Goal: Information Seeking & Learning: Check status

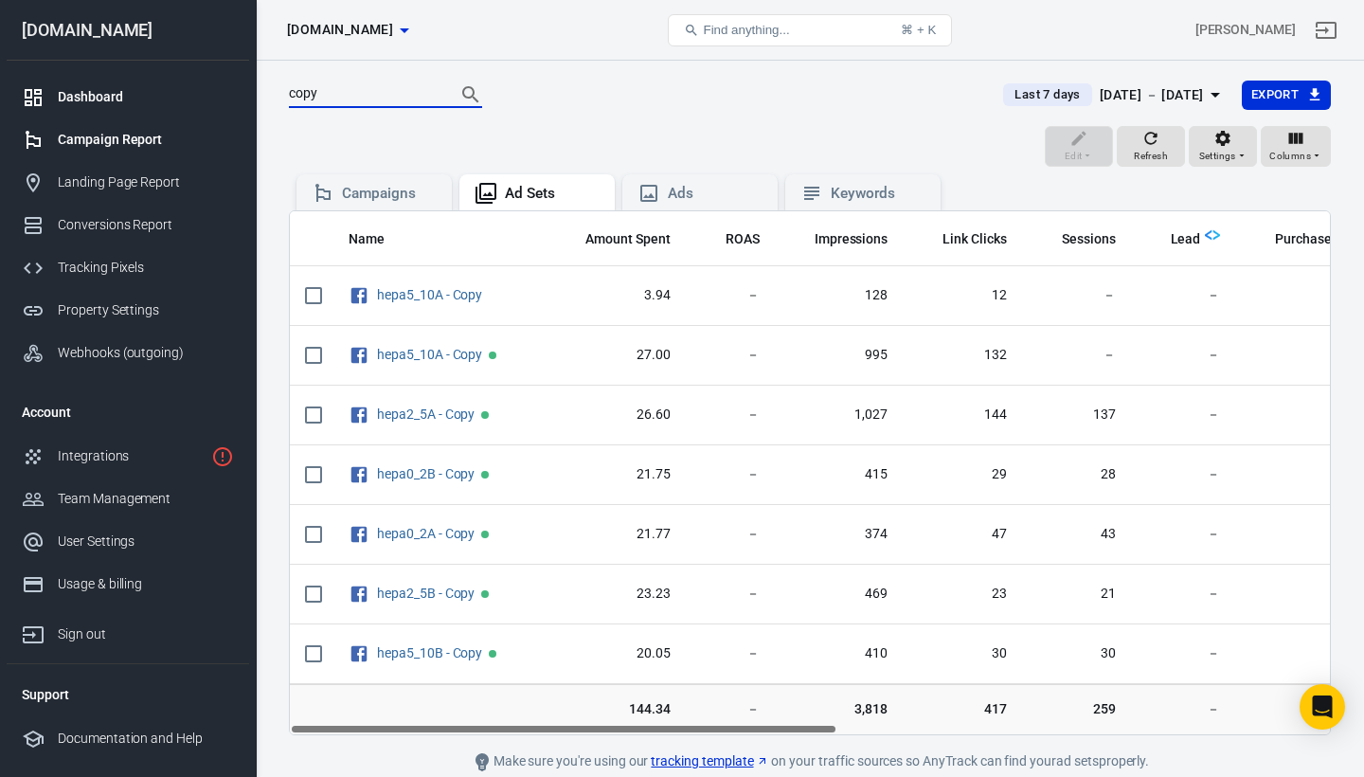
type input "copy"
click at [94, 98] on div "Dashboard" at bounding box center [146, 97] width 176 height 20
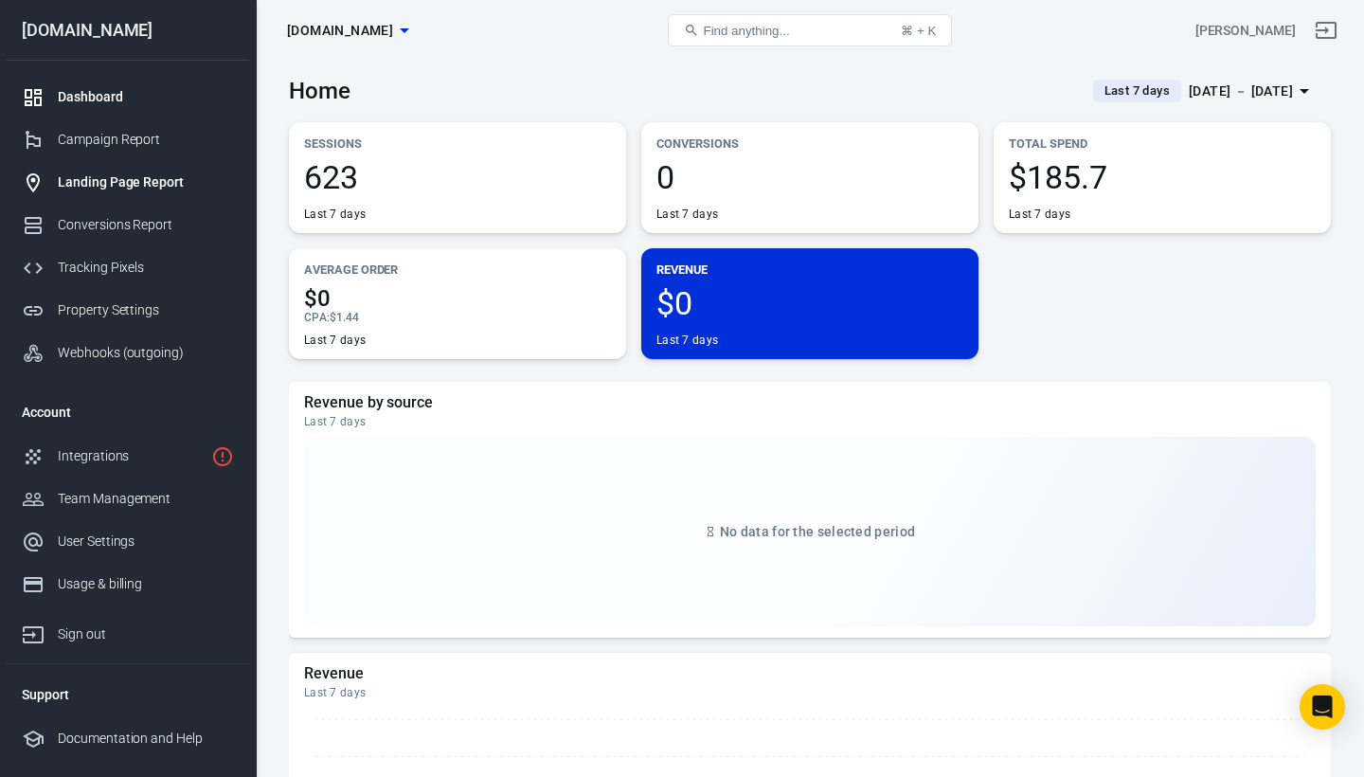
click at [108, 190] on div "Landing Page Report" at bounding box center [146, 182] width 176 height 20
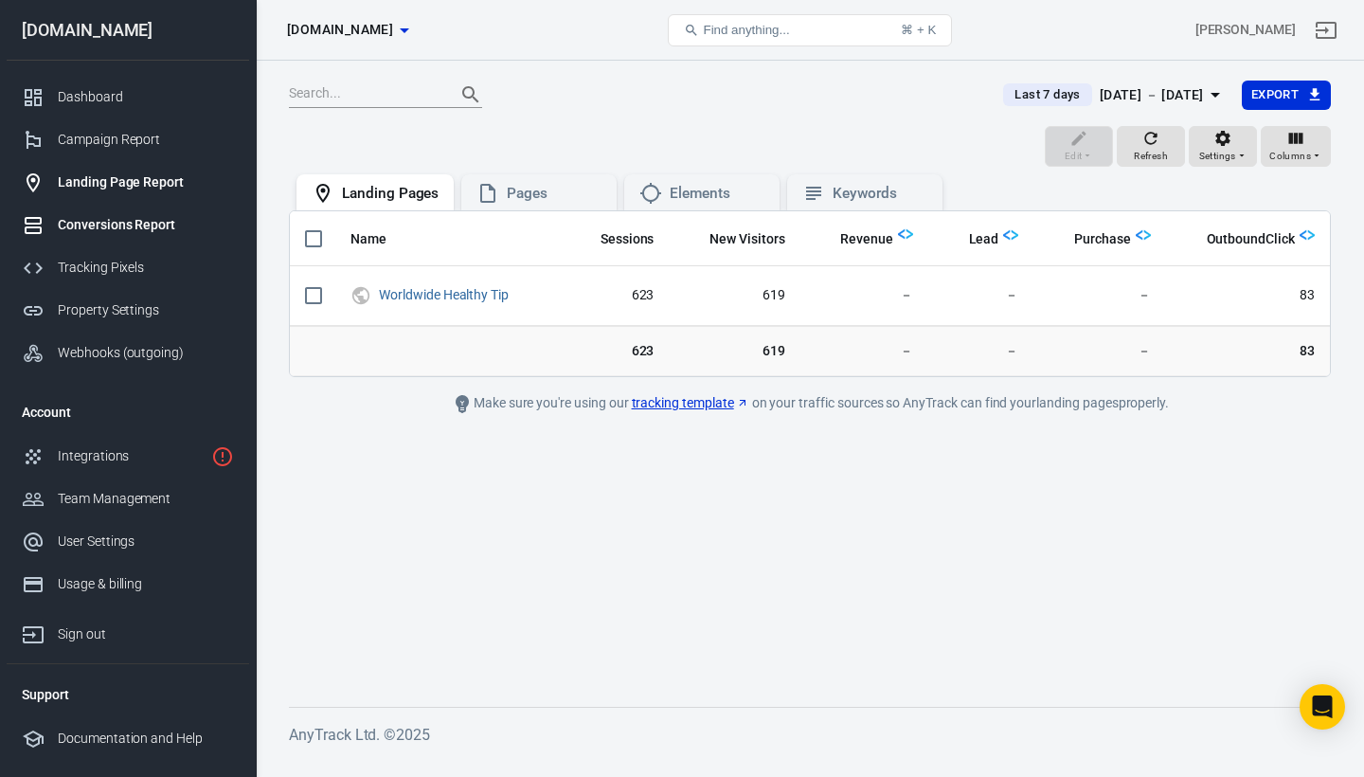
click at [111, 229] on div "Conversions Report" at bounding box center [146, 225] width 176 height 20
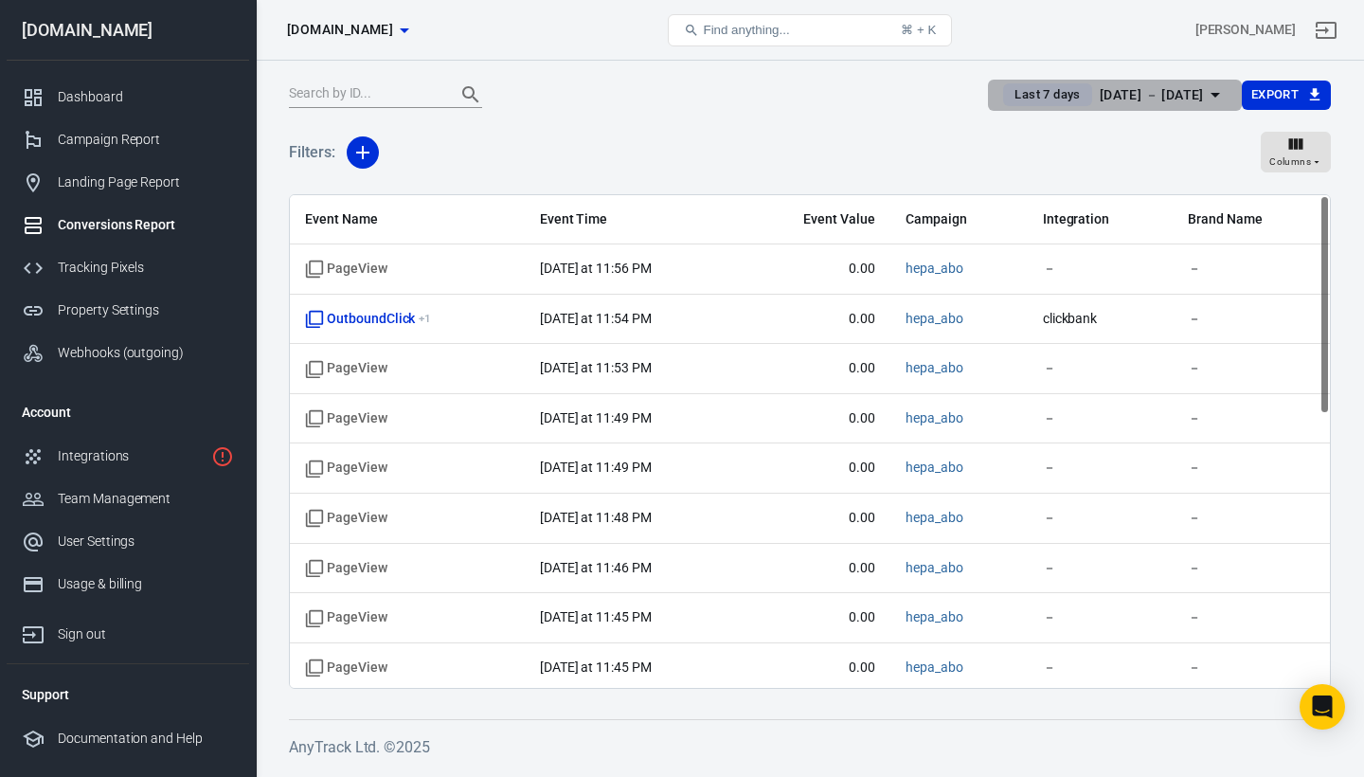
click at [1023, 103] on span "Last 7 days" at bounding box center [1047, 94] width 81 height 19
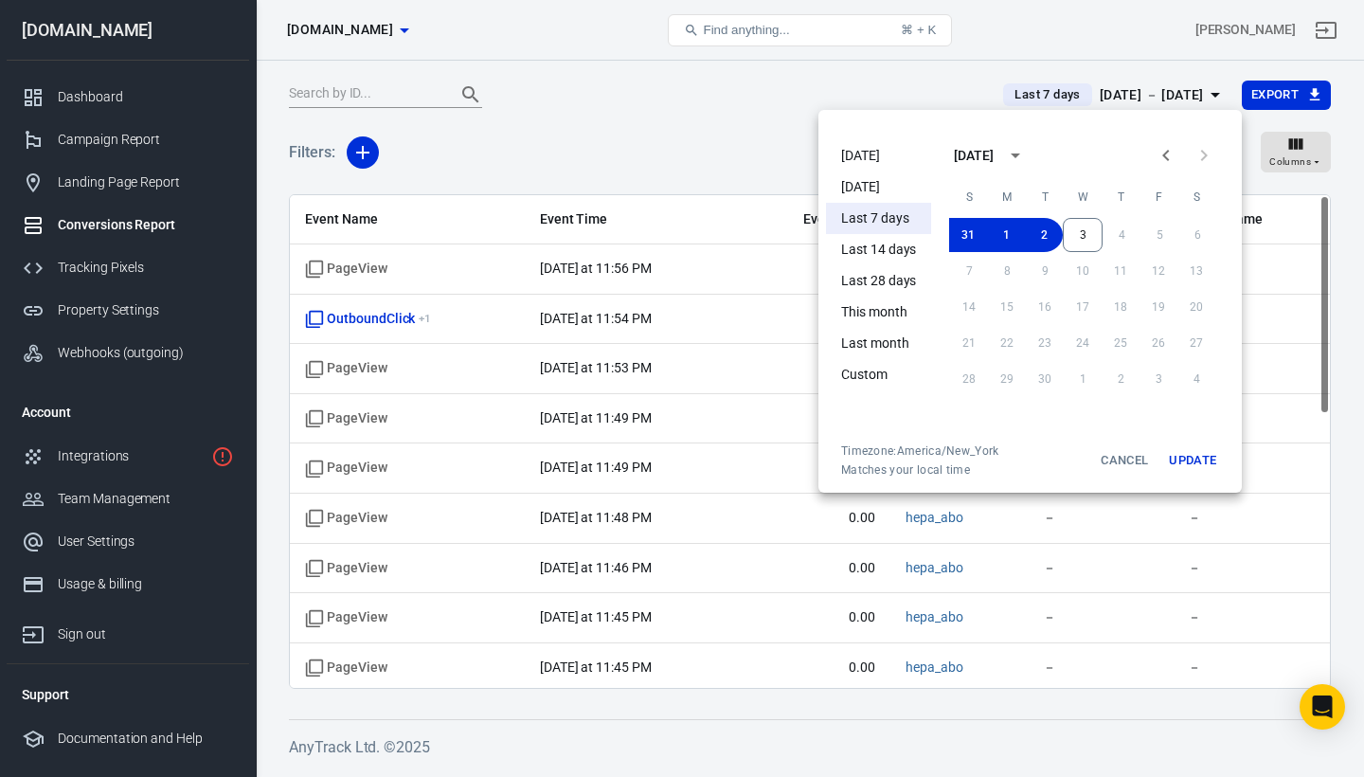
click at [864, 162] on li "[DATE]" at bounding box center [878, 155] width 105 height 31
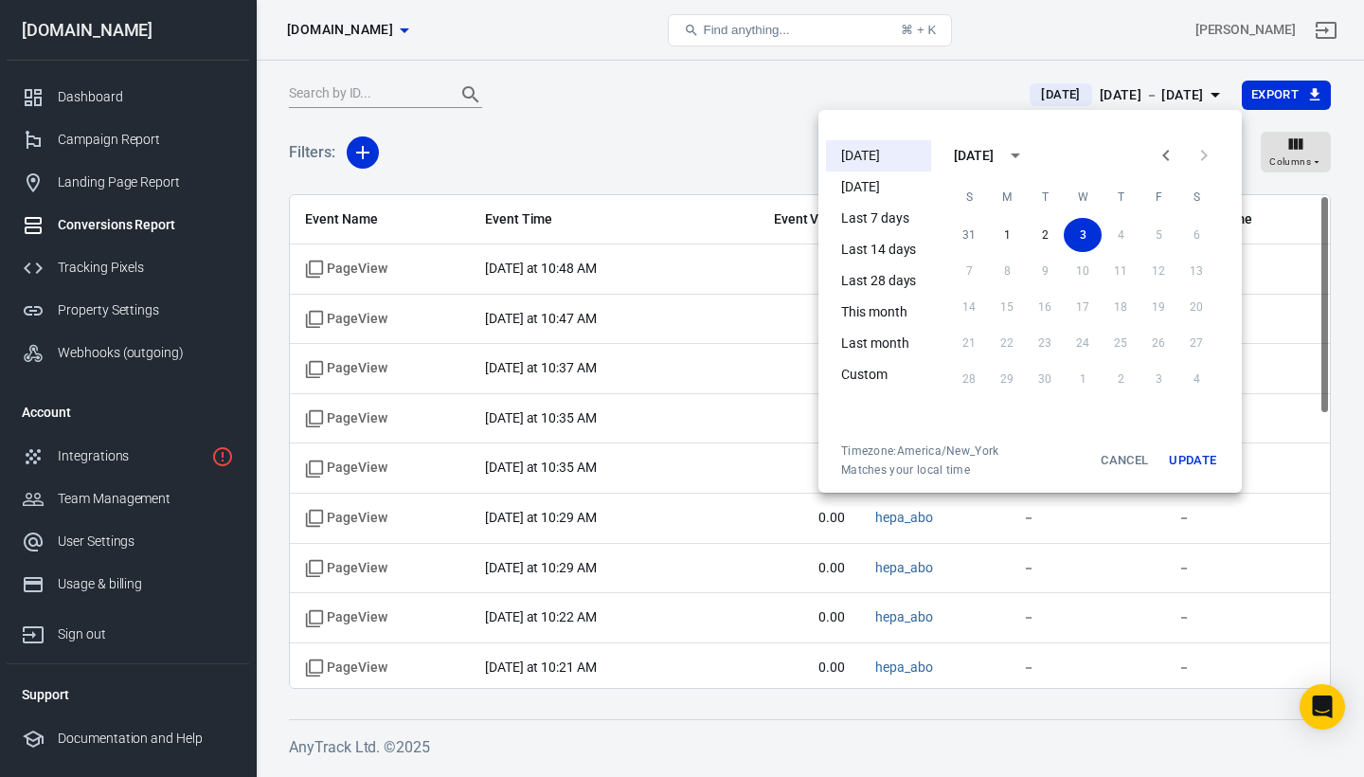
click at [783, 99] on div at bounding box center [682, 388] width 1364 height 777
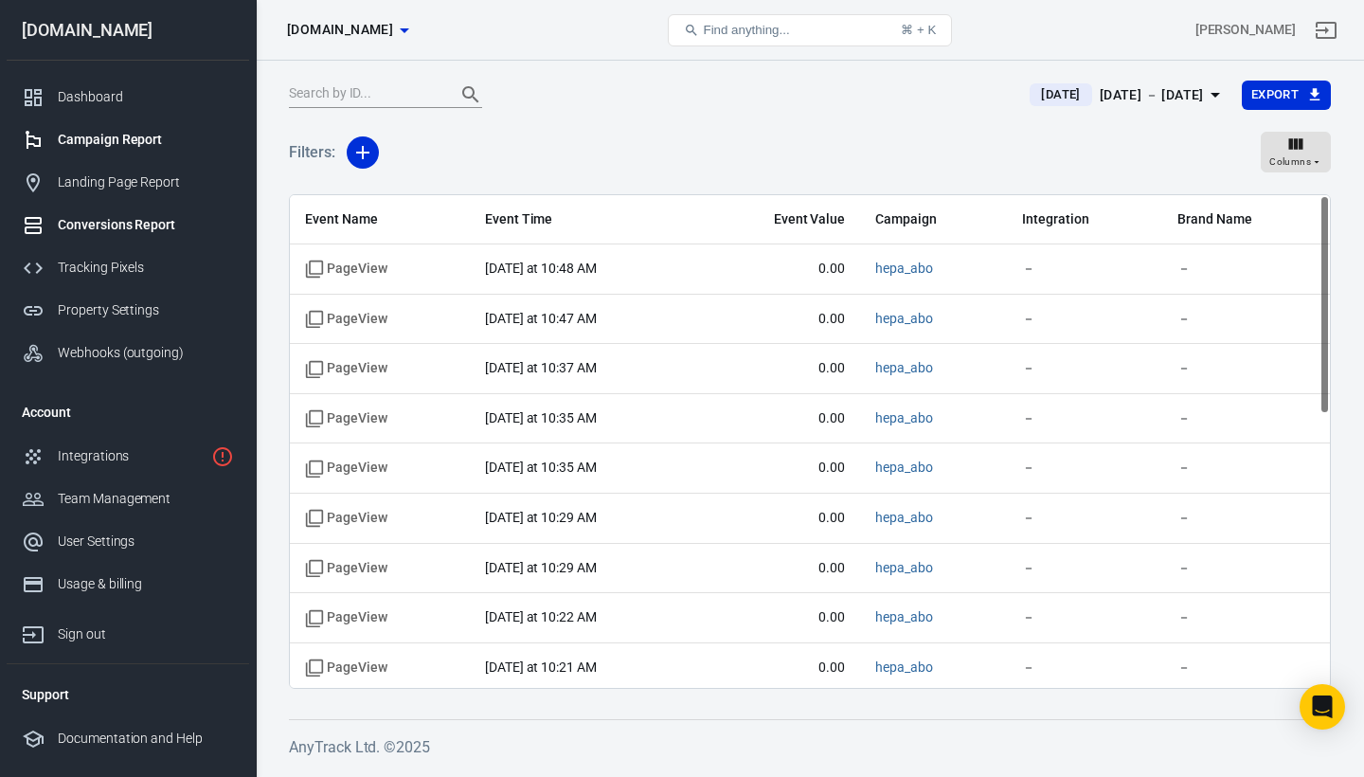
click at [124, 139] on div "Campaign Report" at bounding box center [146, 140] width 176 height 20
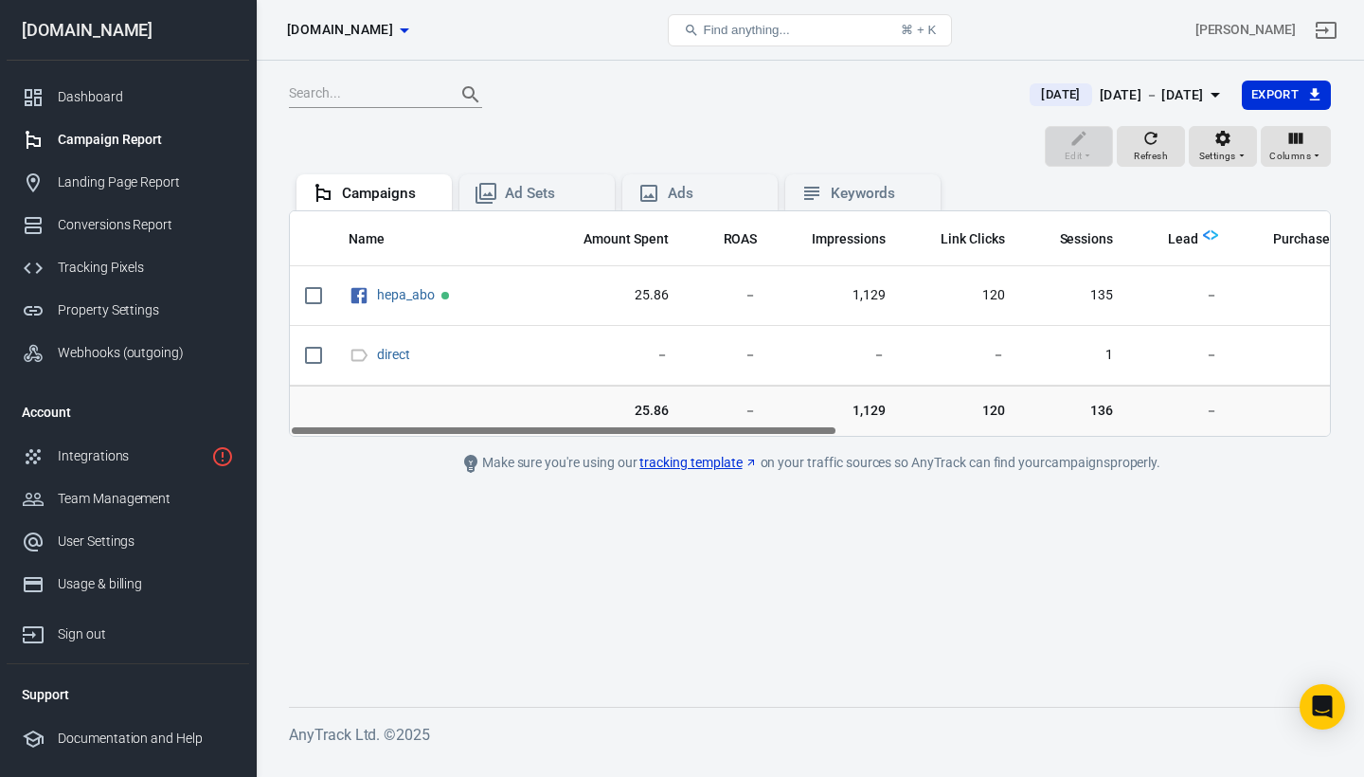
click at [1034, 98] on span "[DATE]" at bounding box center [1061, 94] width 54 height 19
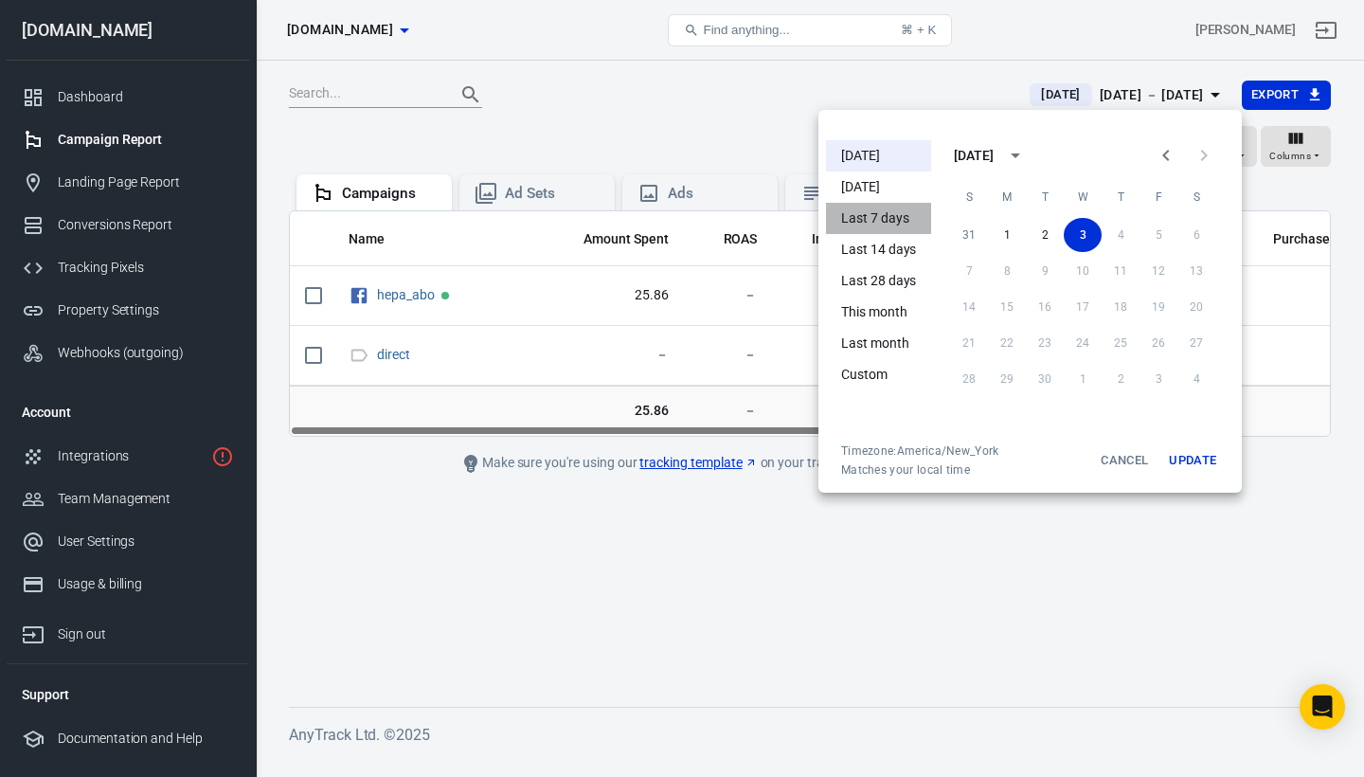
click at [887, 224] on li "Last 7 days" at bounding box center [878, 218] width 105 height 31
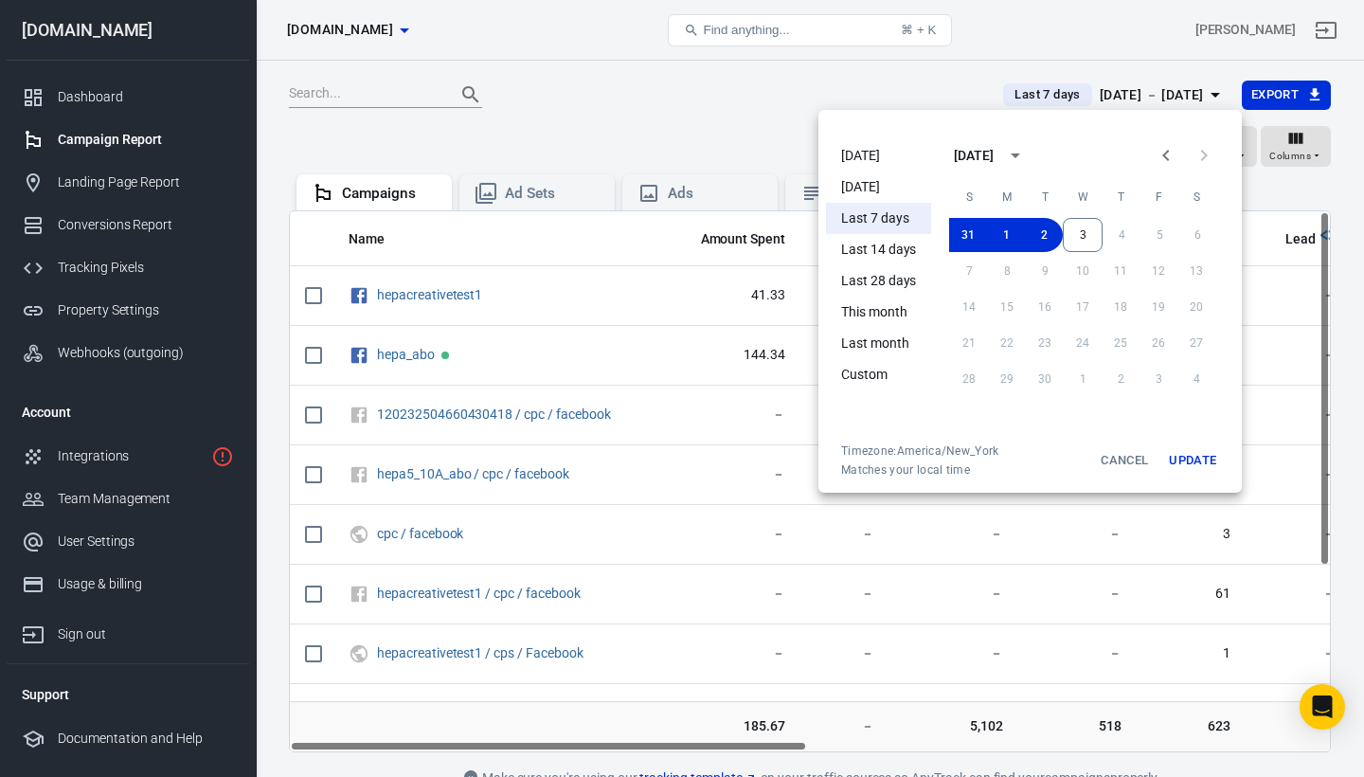
click at [819, 104] on div at bounding box center [682, 388] width 1364 height 777
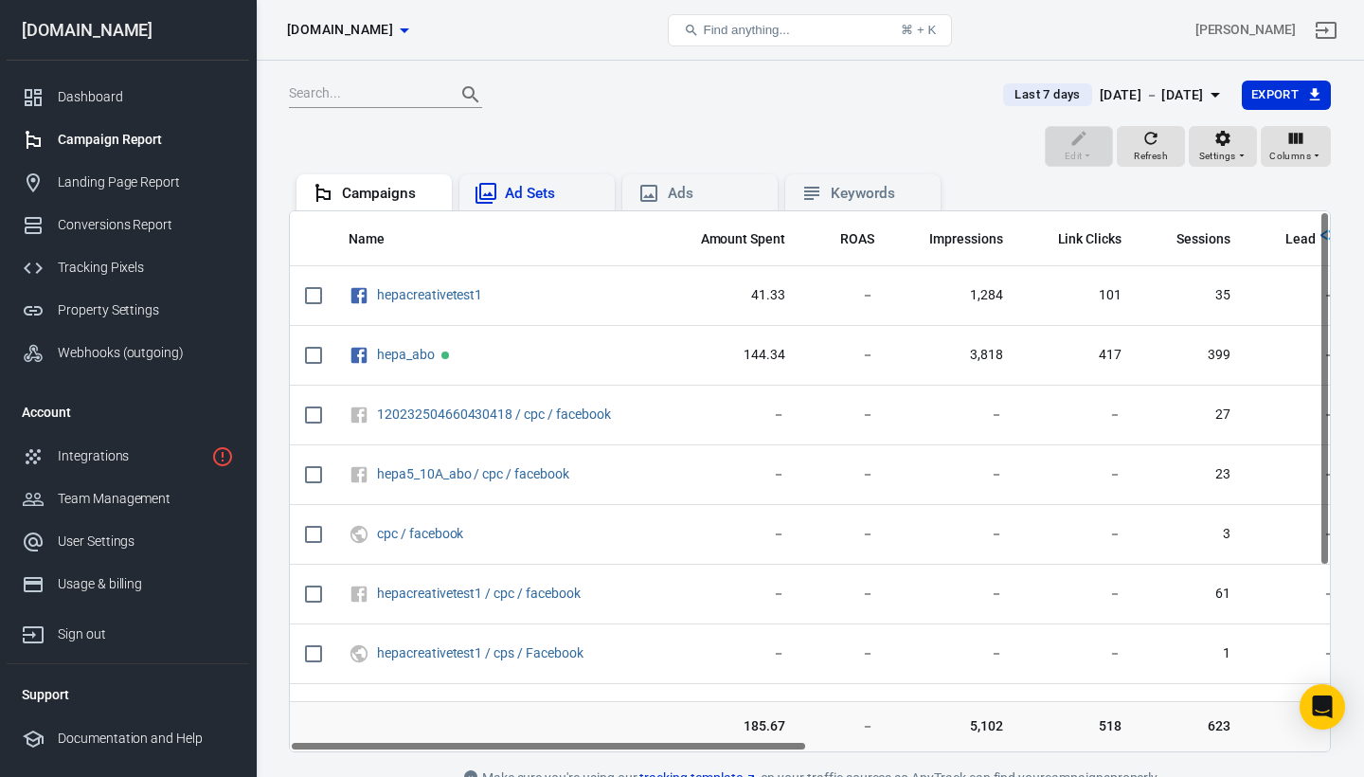
click at [562, 184] on div "Ad Sets" at bounding box center [552, 194] width 95 height 20
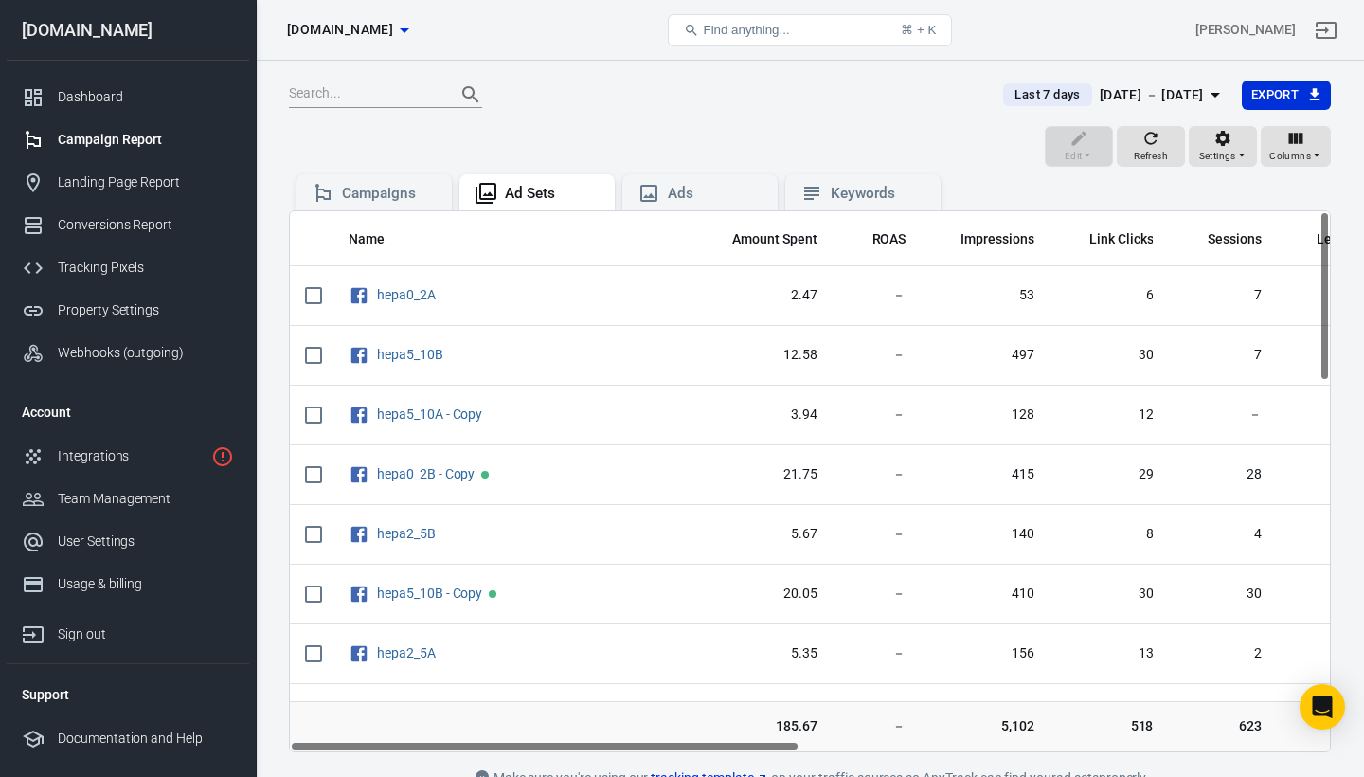
click at [351, 99] on input "text" at bounding box center [365, 94] width 152 height 25
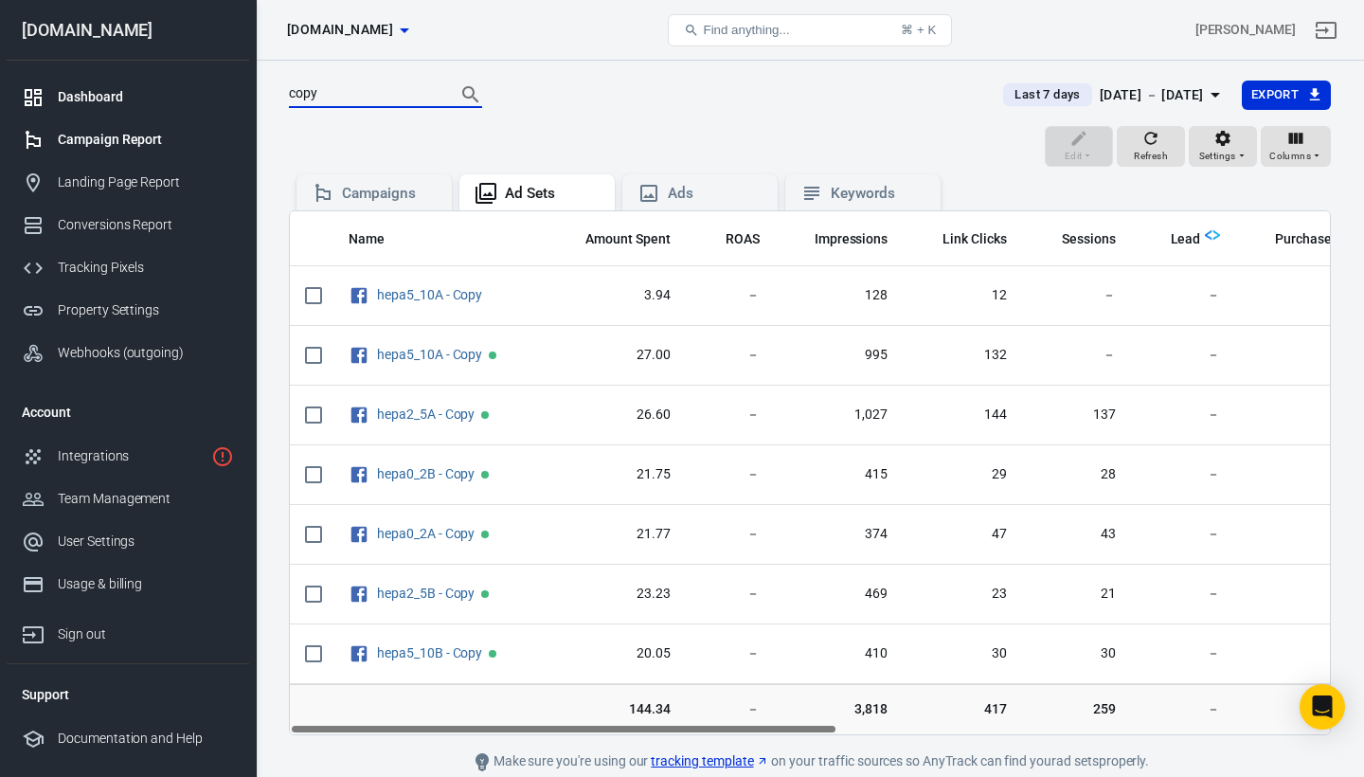
type input "copy"
click at [103, 105] on div "Dashboard" at bounding box center [146, 97] width 176 height 20
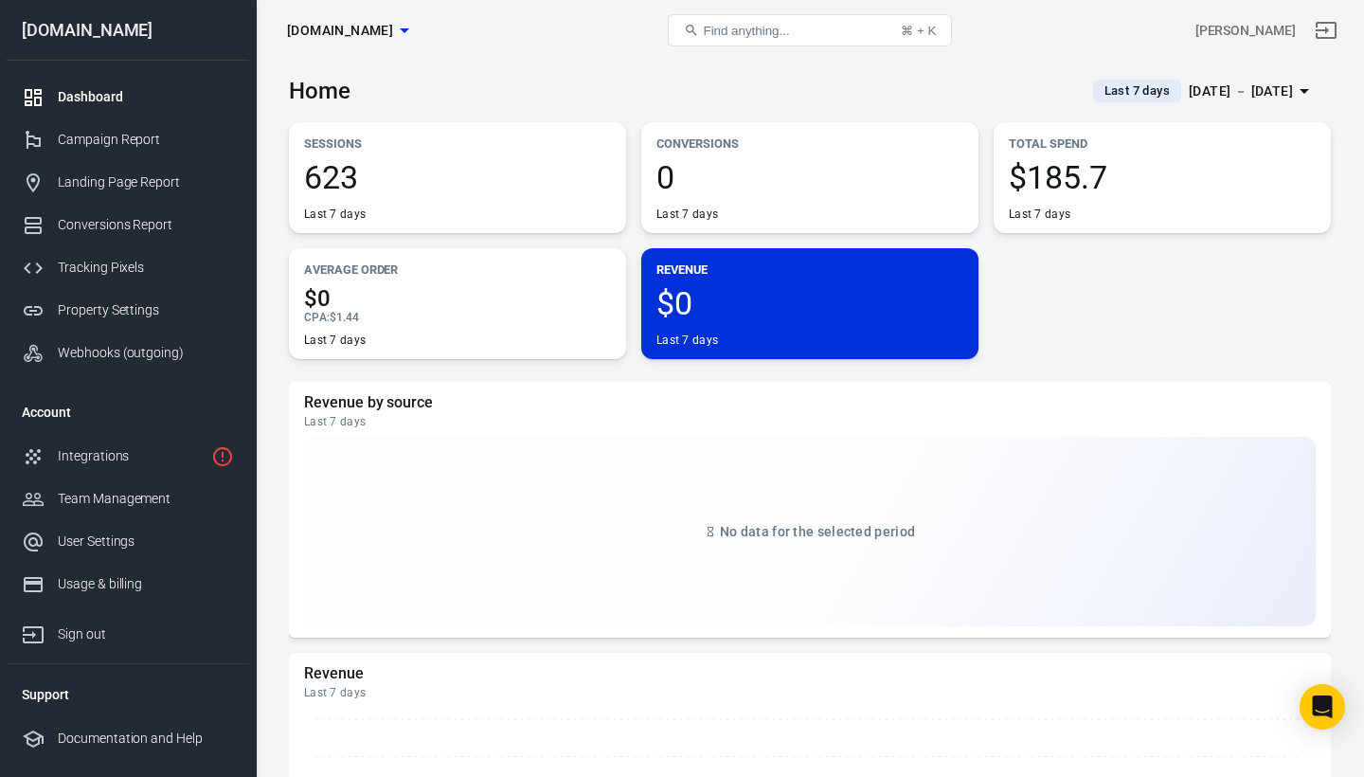
click at [711, 76] on div "Home Last 7 days [DATE] － [DATE]" at bounding box center [810, 84] width 1042 height 46
click at [1100, 84] on span "Last 7 days" at bounding box center [1137, 90] width 81 height 19
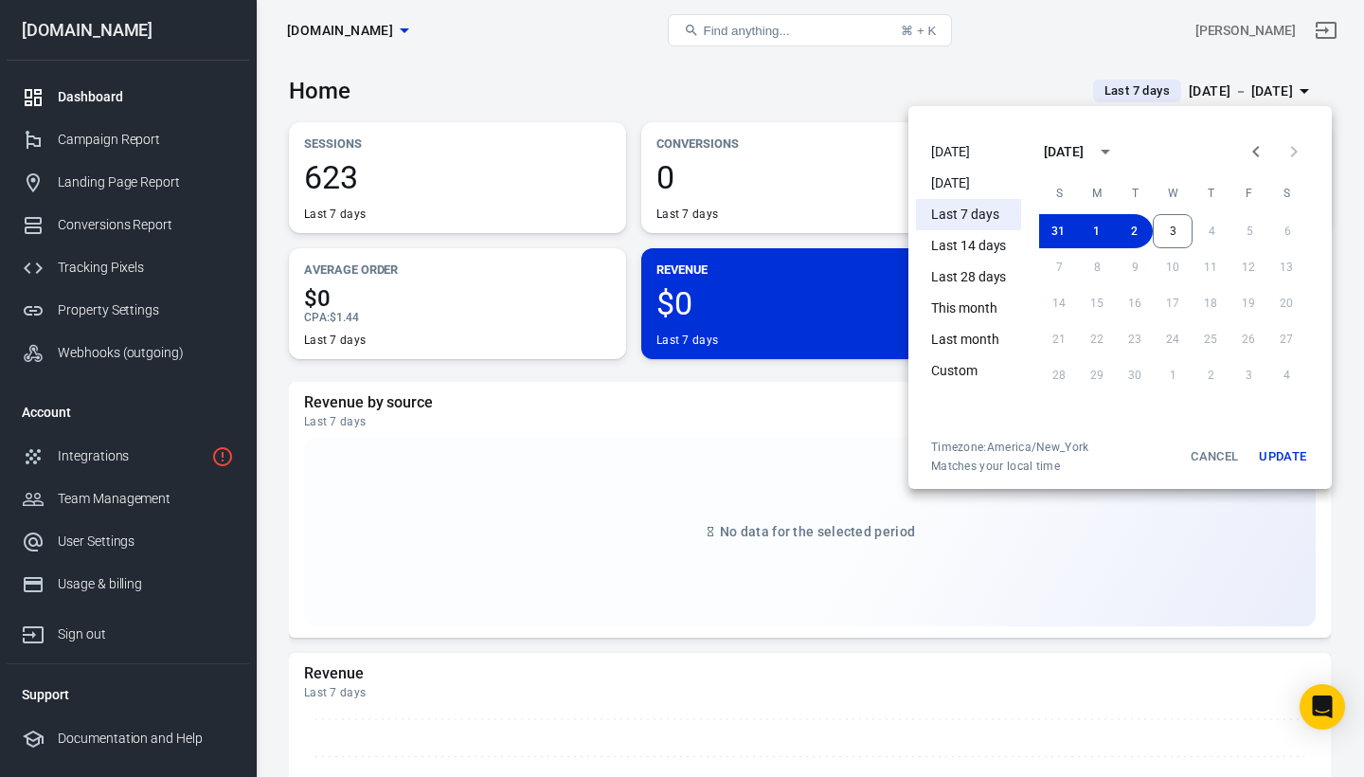
click at [970, 180] on li "[DATE]" at bounding box center [968, 183] width 105 height 31
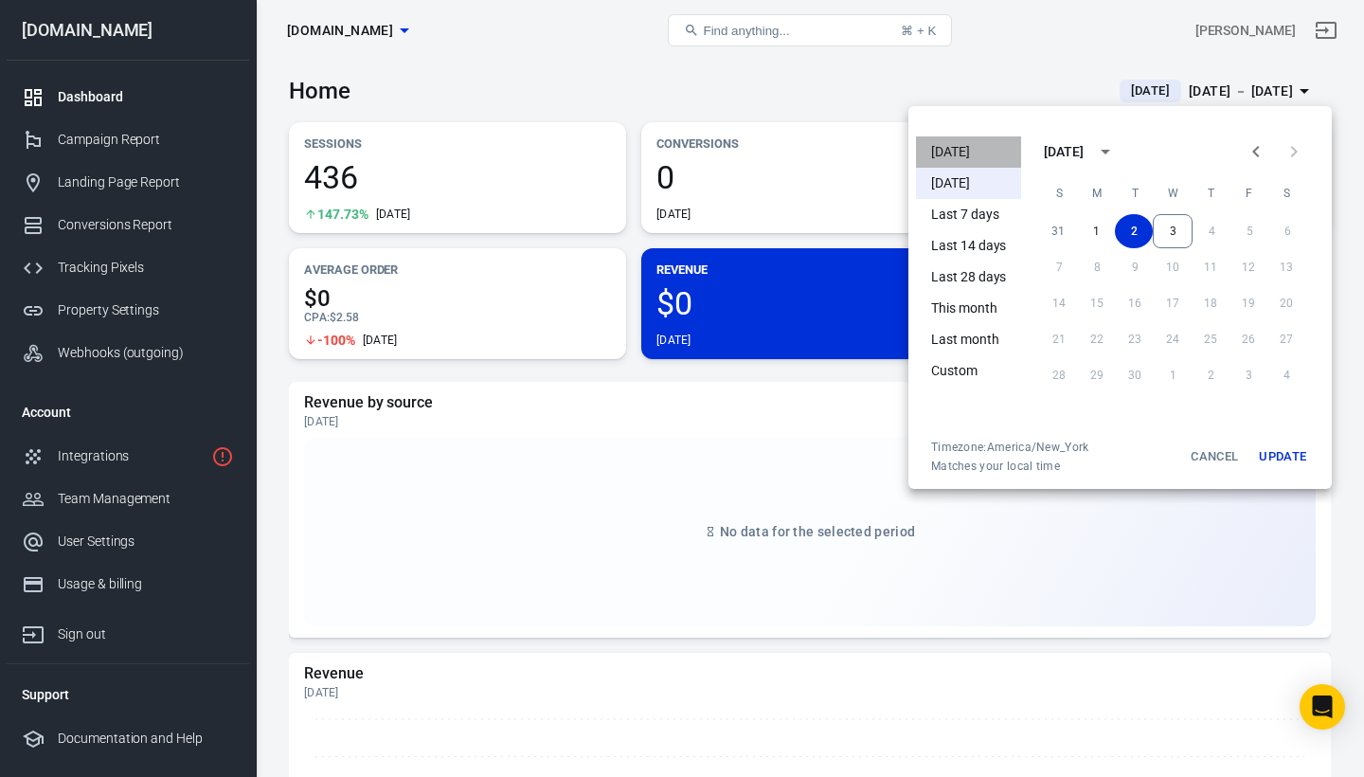
click at [951, 153] on li "[DATE]" at bounding box center [968, 151] width 105 height 31
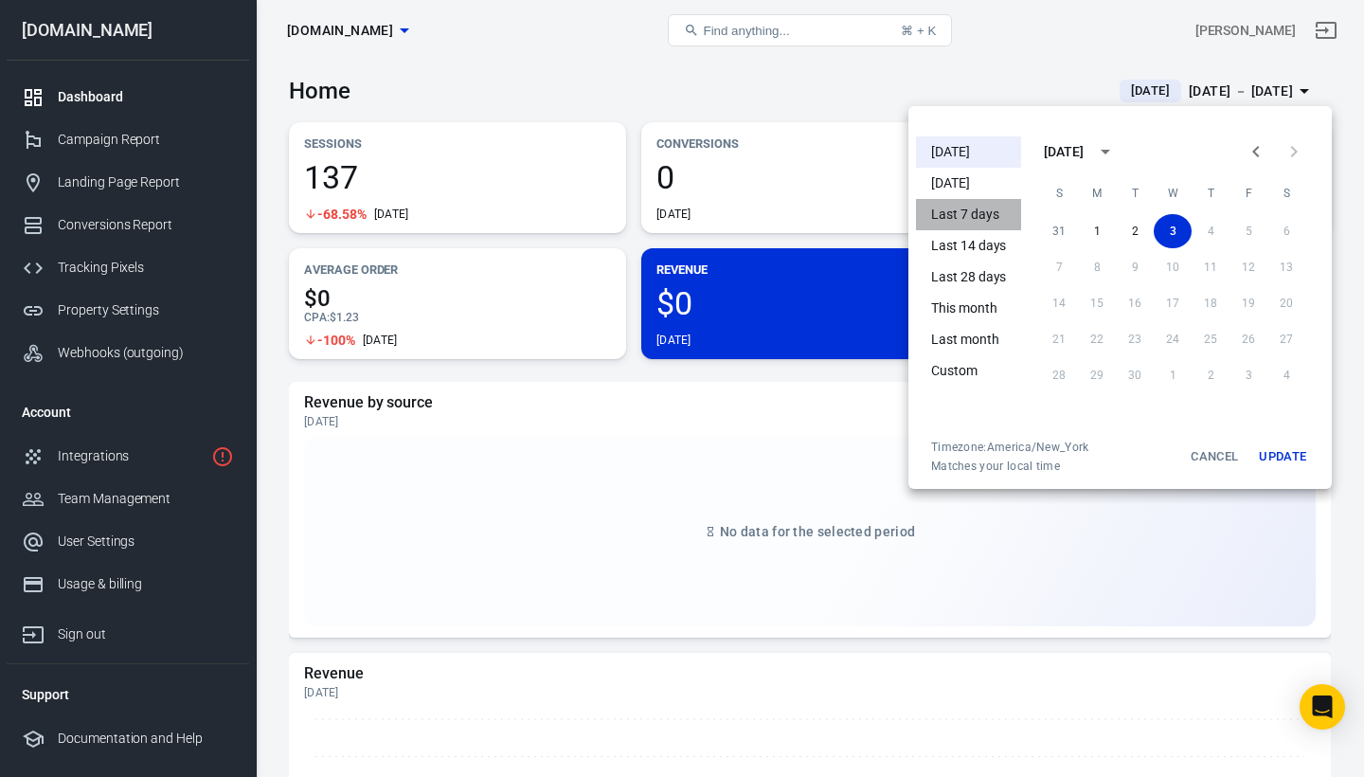
click at [969, 209] on li "Last 7 days" at bounding box center [968, 214] width 105 height 31
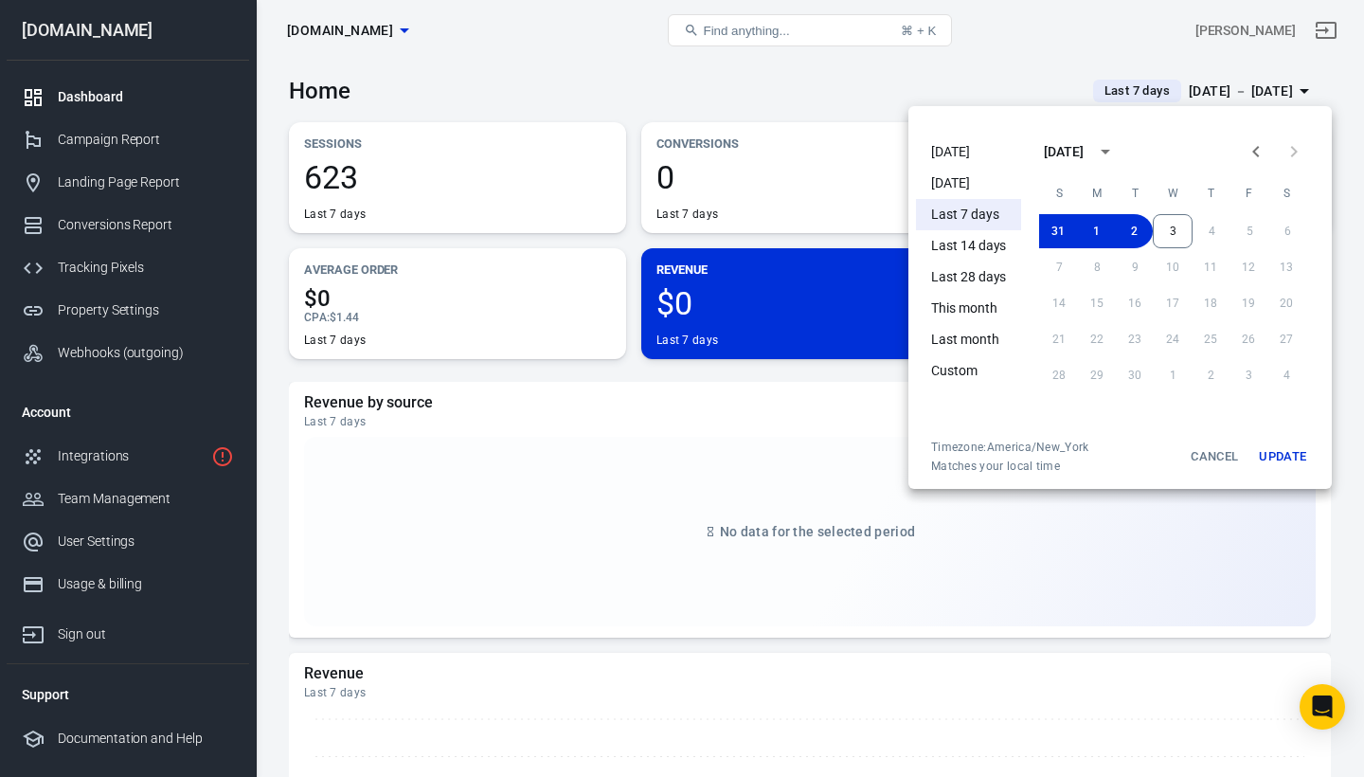
click at [968, 74] on div at bounding box center [682, 388] width 1364 height 777
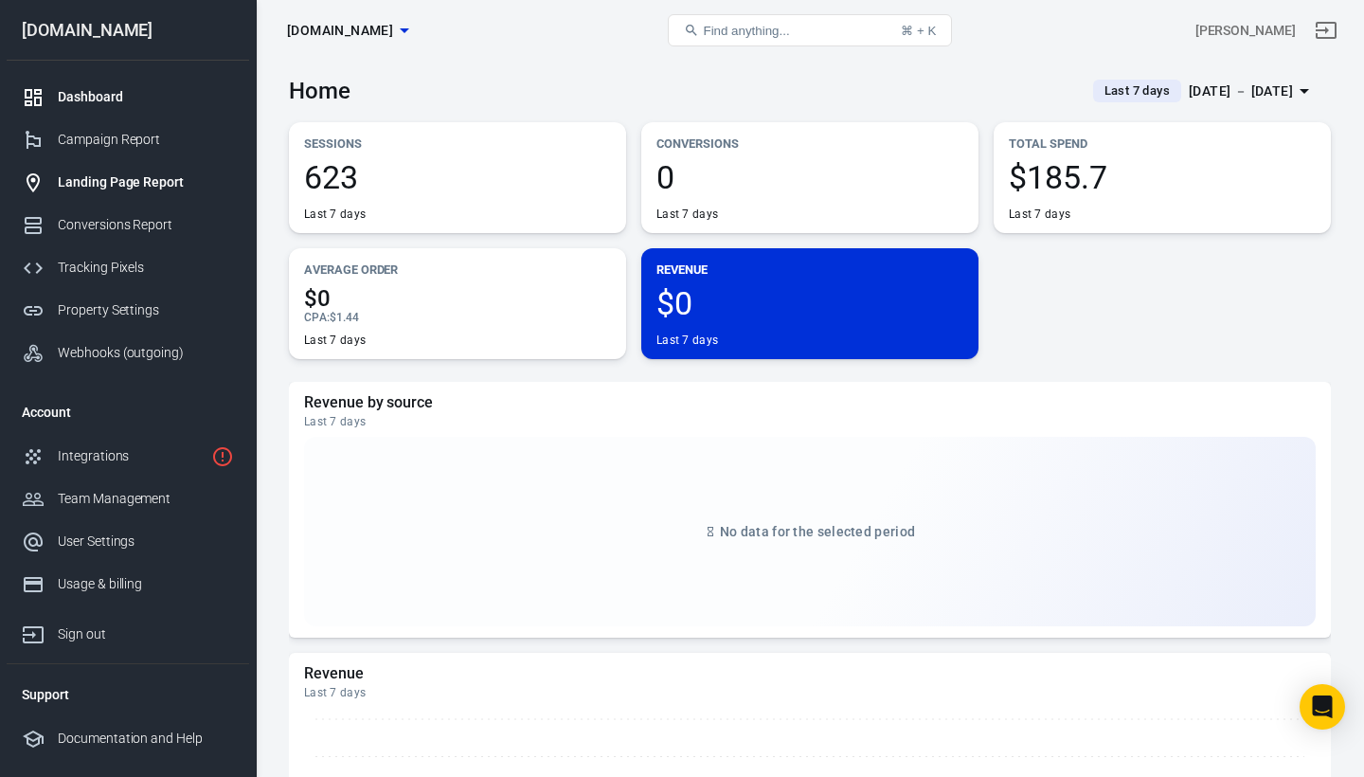
click at [118, 195] on link "Landing Page Report" at bounding box center [128, 182] width 243 height 43
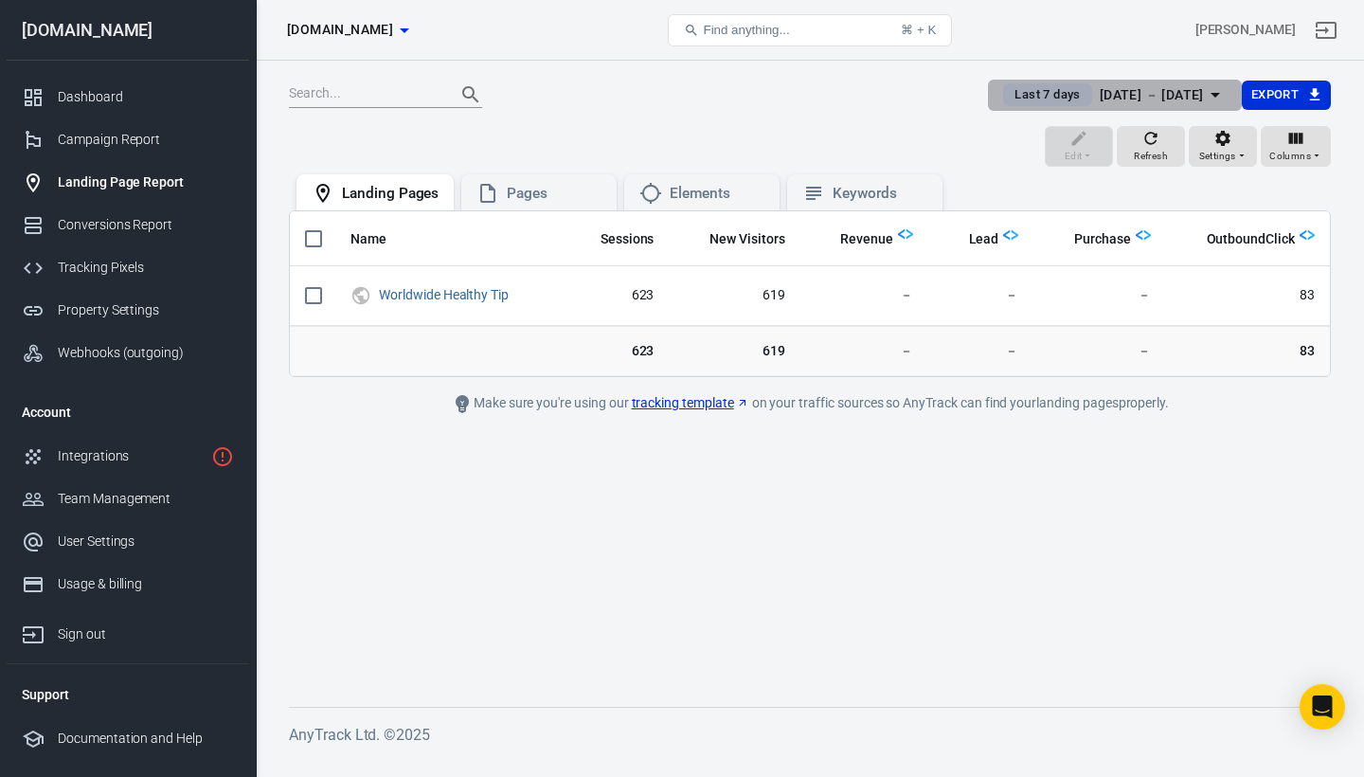
click at [1021, 97] on span "Last 7 days" at bounding box center [1047, 94] width 81 height 19
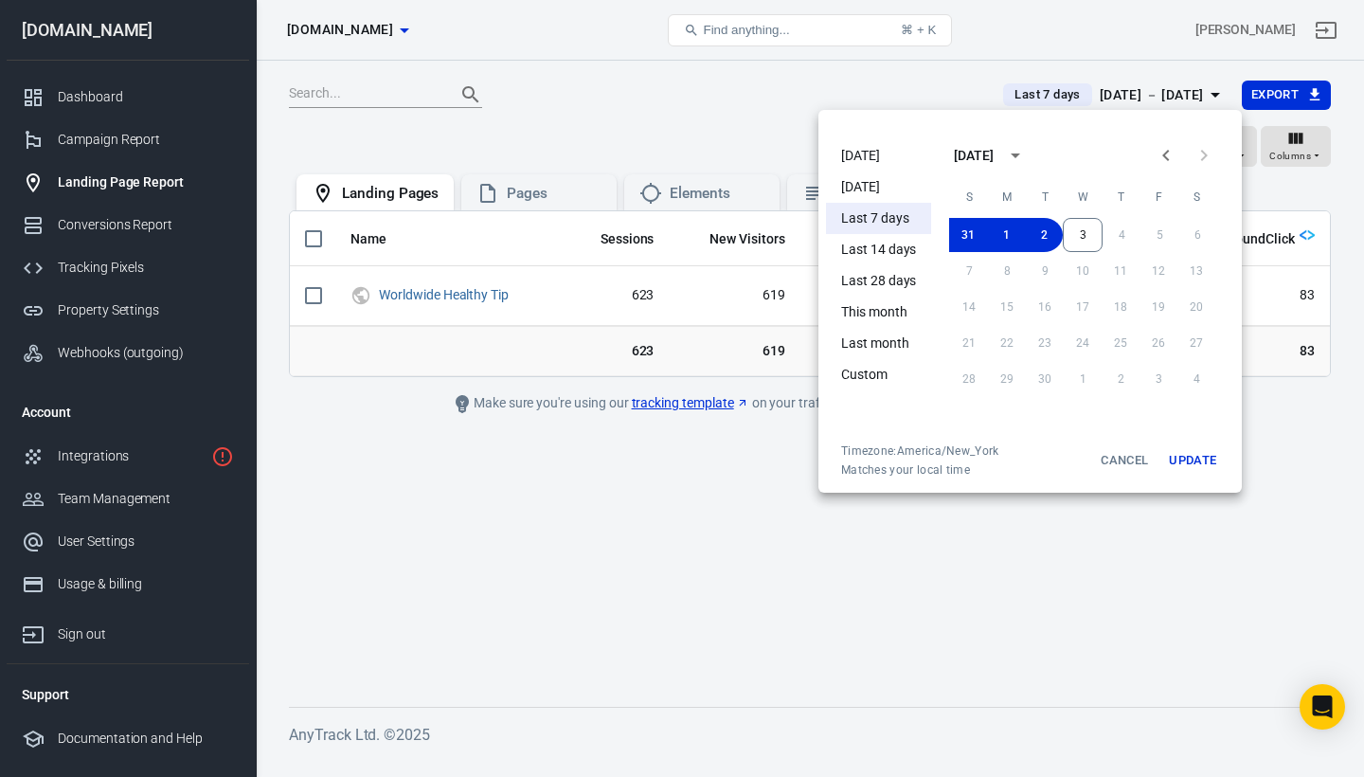
click at [885, 190] on li "[DATE]" at bounding box center [878, 186] width 105 height 31
click at [867, 159] on li "[DATE]" at bounding box center [878, 155] width 105 height 31
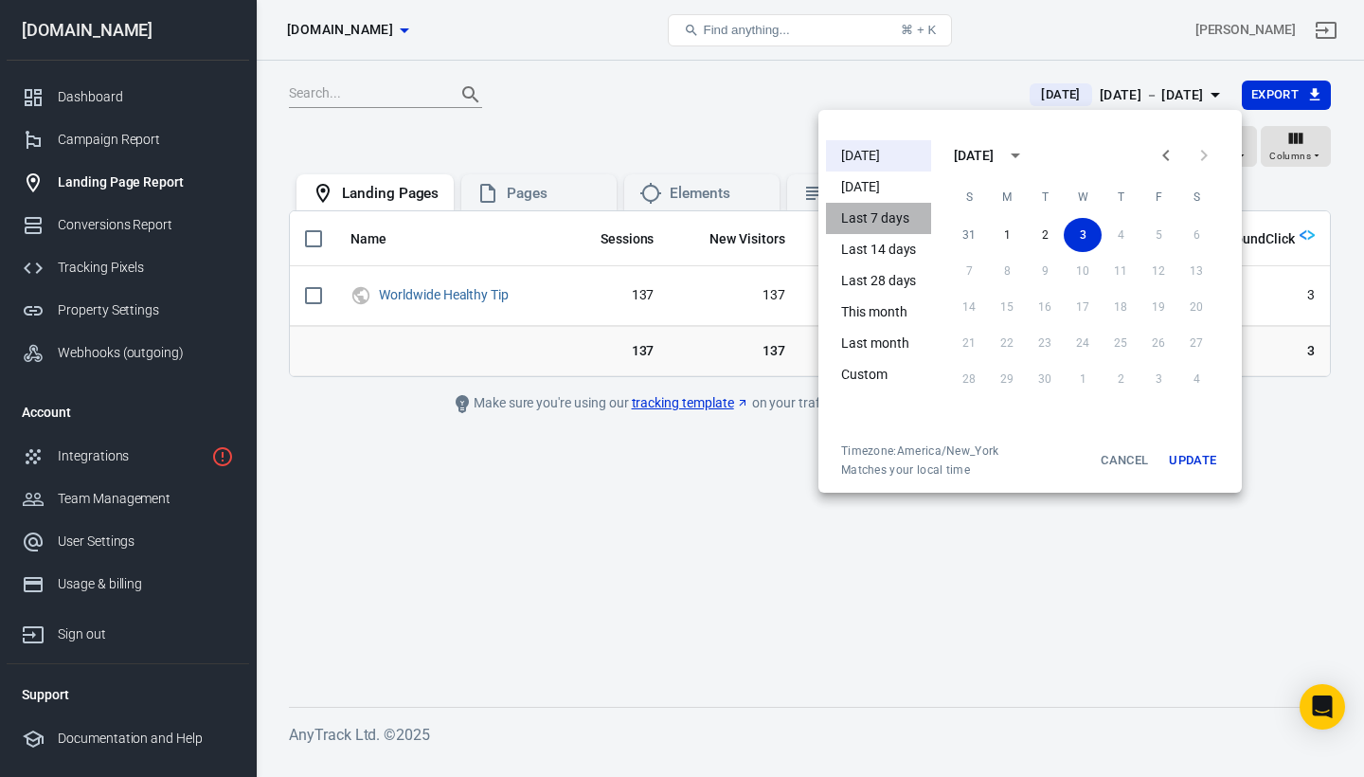
click at [874, 223] on li "Last 7 days" at bounding box center [878, 218] width 105 height 31
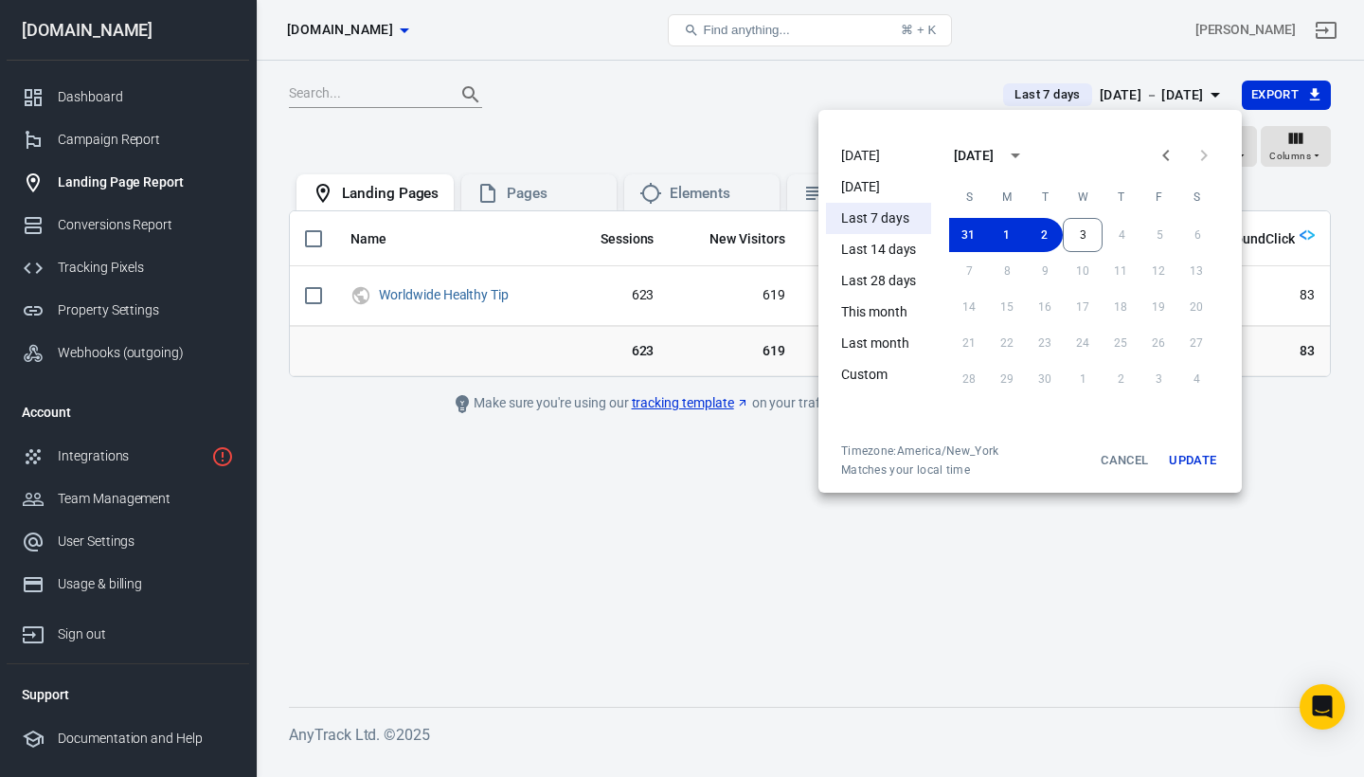
click at [868, 103] on div at bounding box center [682, 388] width 1364 height 777
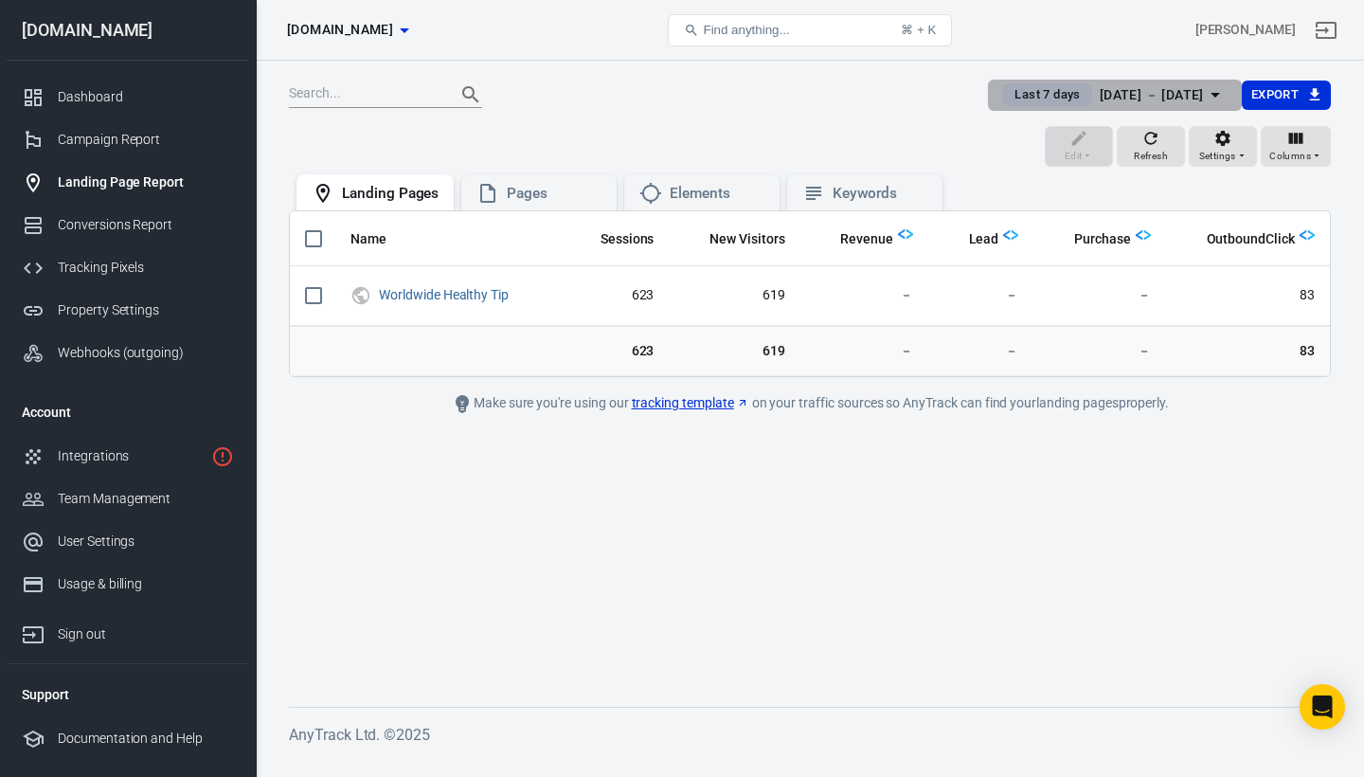
click at [1007, 101] on span "Last 7 days" at bounding box center [1047, 94] width 81 height 19
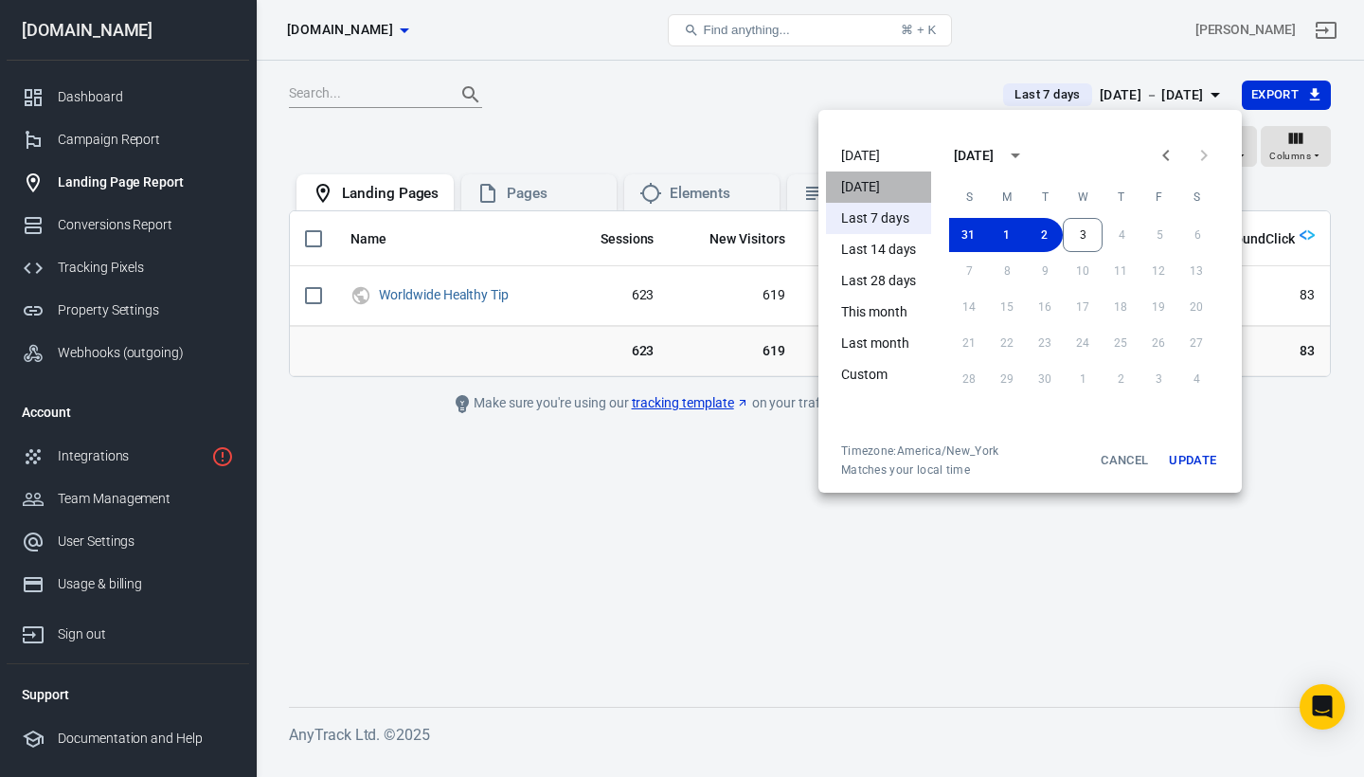
click at [876, 187] on li "[DATE]" at bounding box center [878, 186] width 105 height 31
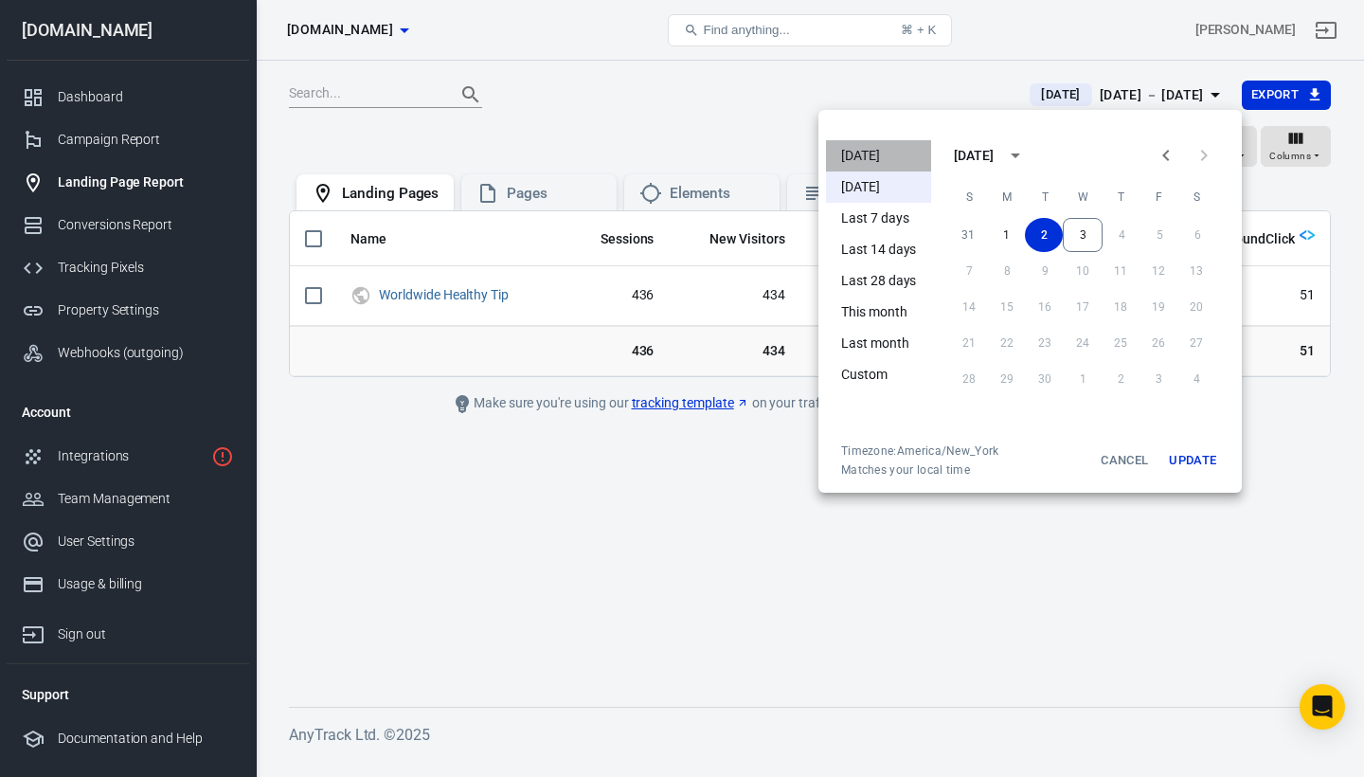
click at [867, 151] on li "[DATE]" at bounding box center [878, 155] width 105 height 31
click at [878, 208] on li "Last 7 days" at bounding box center [878, 218] width 105 height 31
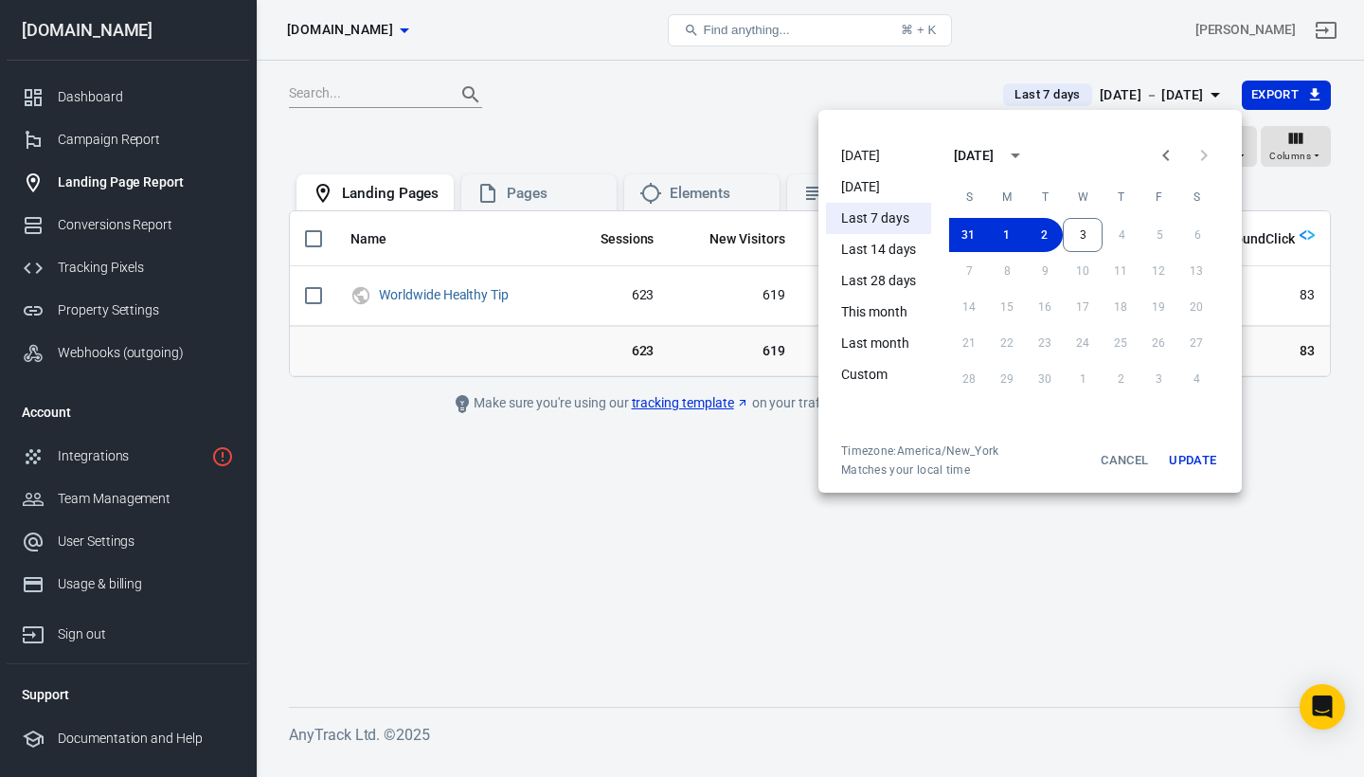
click at [549, 189] on div at bounding box center [682, 388] width 1364 height 777
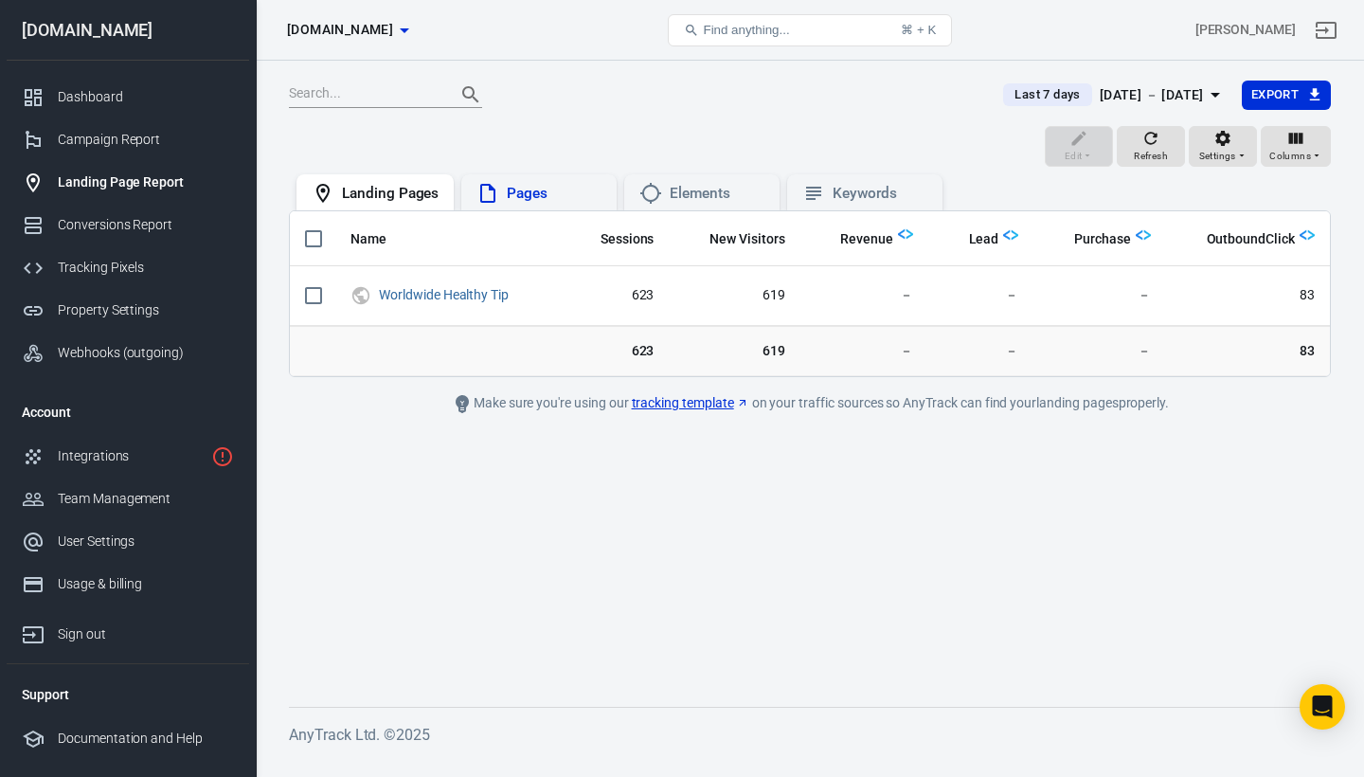
click at [549, 189] on div "Pages" at bounding box center [554, 194] width 95 height 20
click at [685, 185] on div "Elements" at bounding box center [717, 194] width 95 height 20
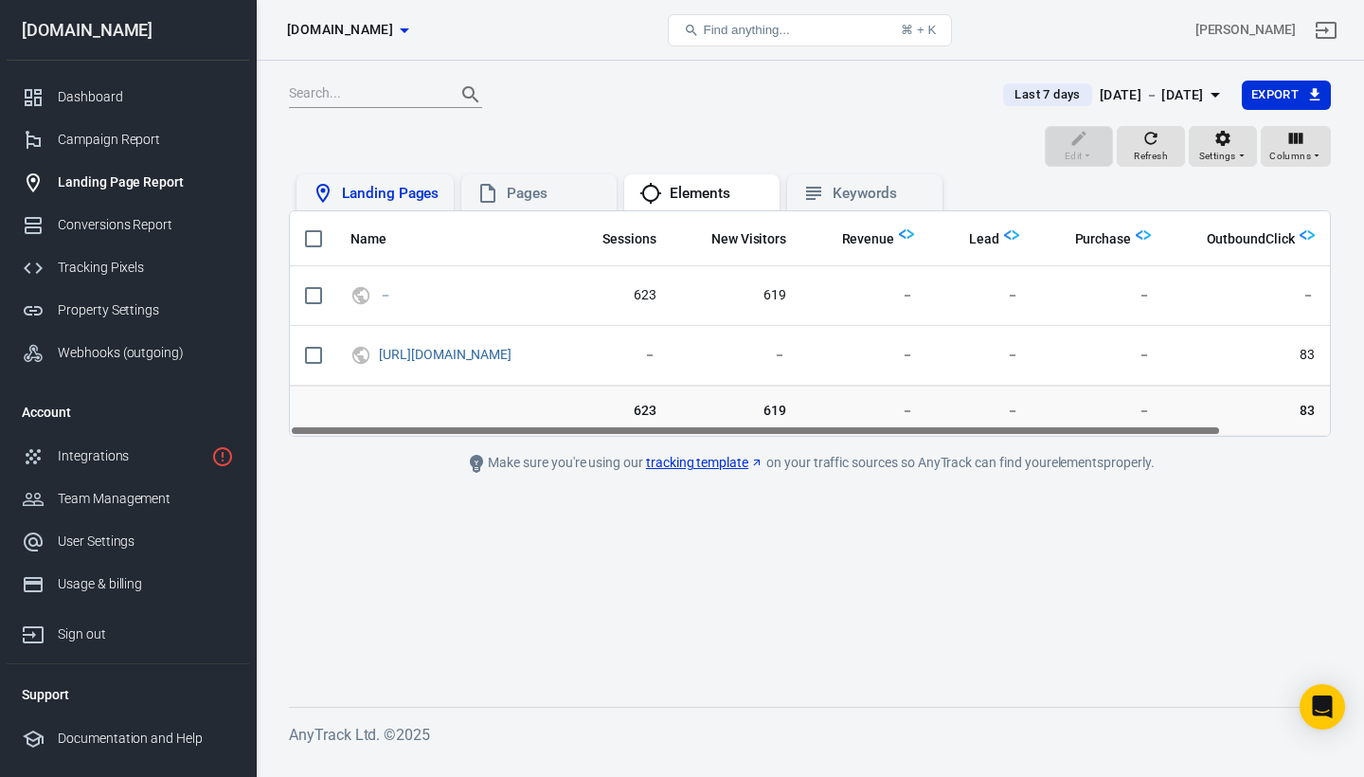
click at [393, 195] on div "Landing Pages" at bounding box center [390, 194] width 97 height 20
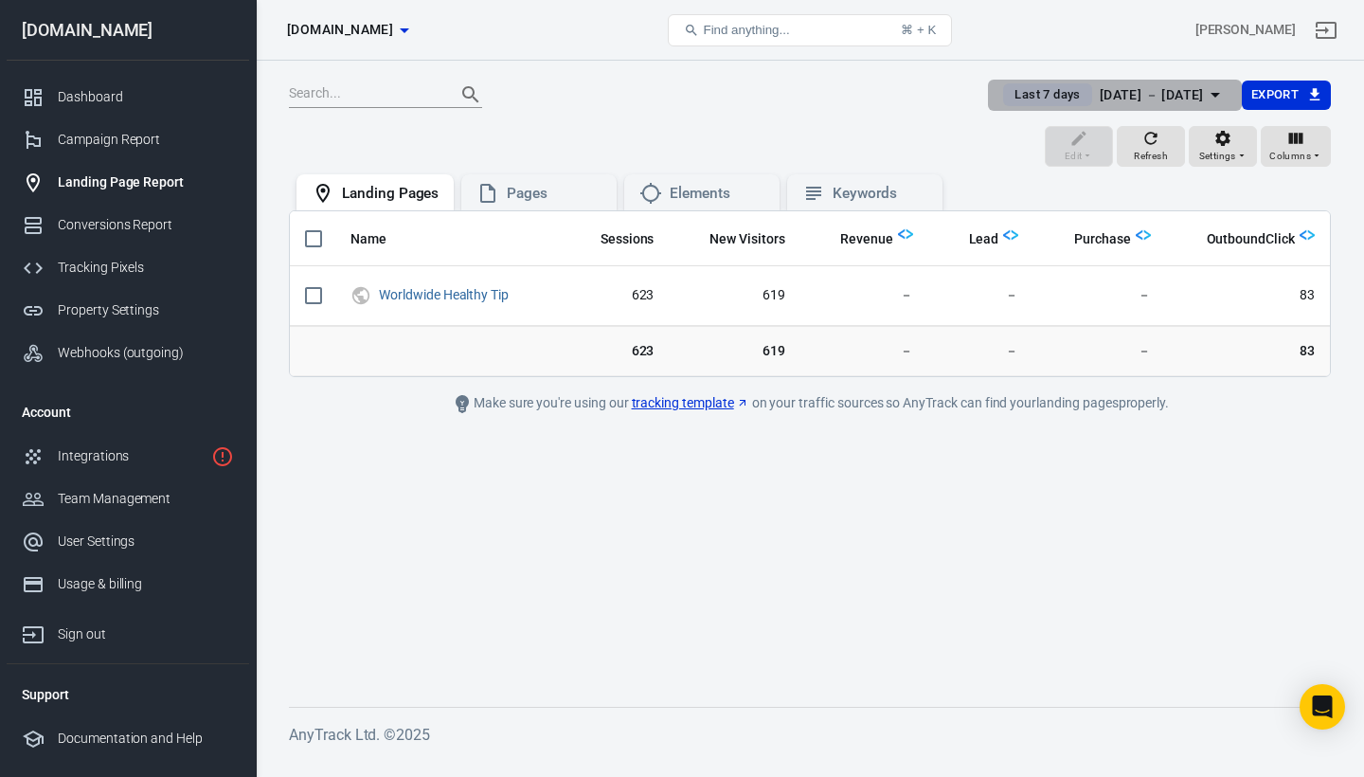
click at [1017, 99] on span "Last 7 days" at bounding box center [1047, 94] width 81 height 19
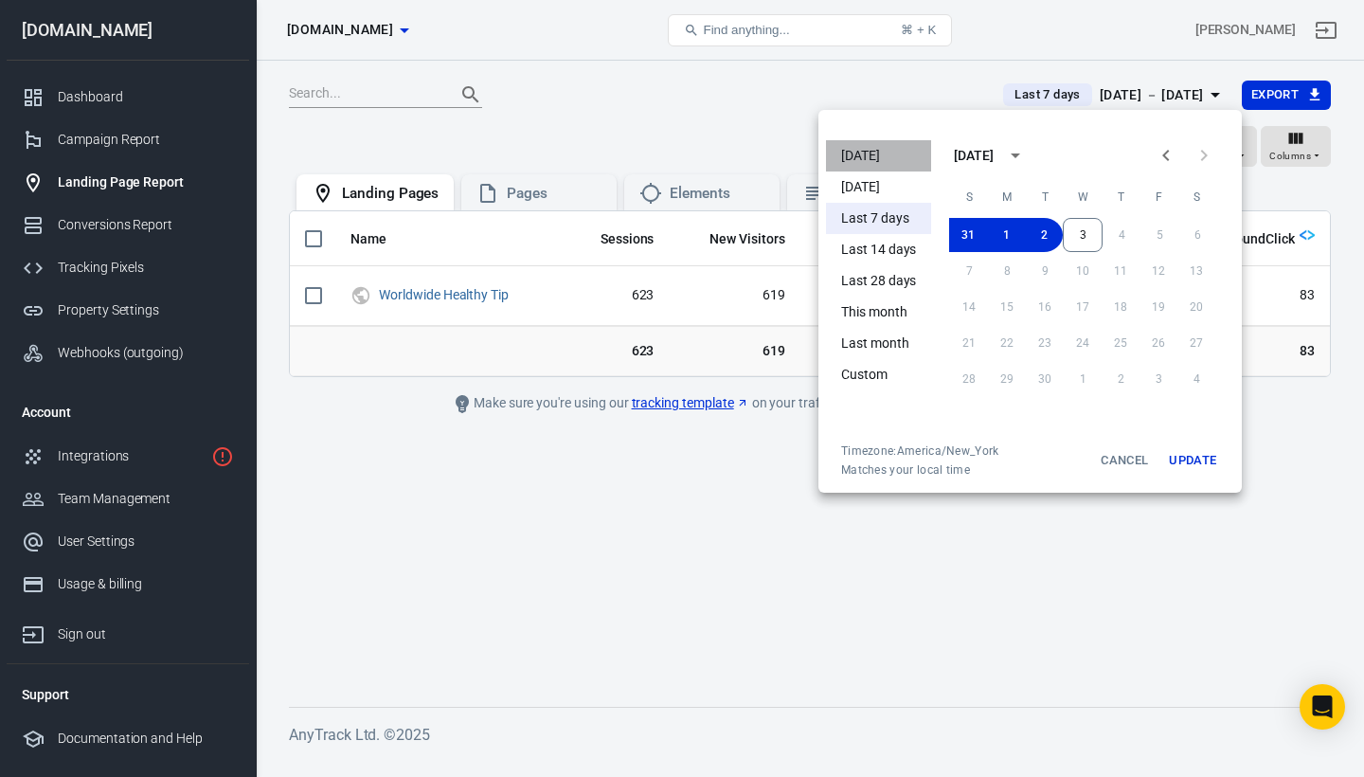
click at [856, 155] on li "[DATE]" at bounding box center [878, 155] width 105 height 31
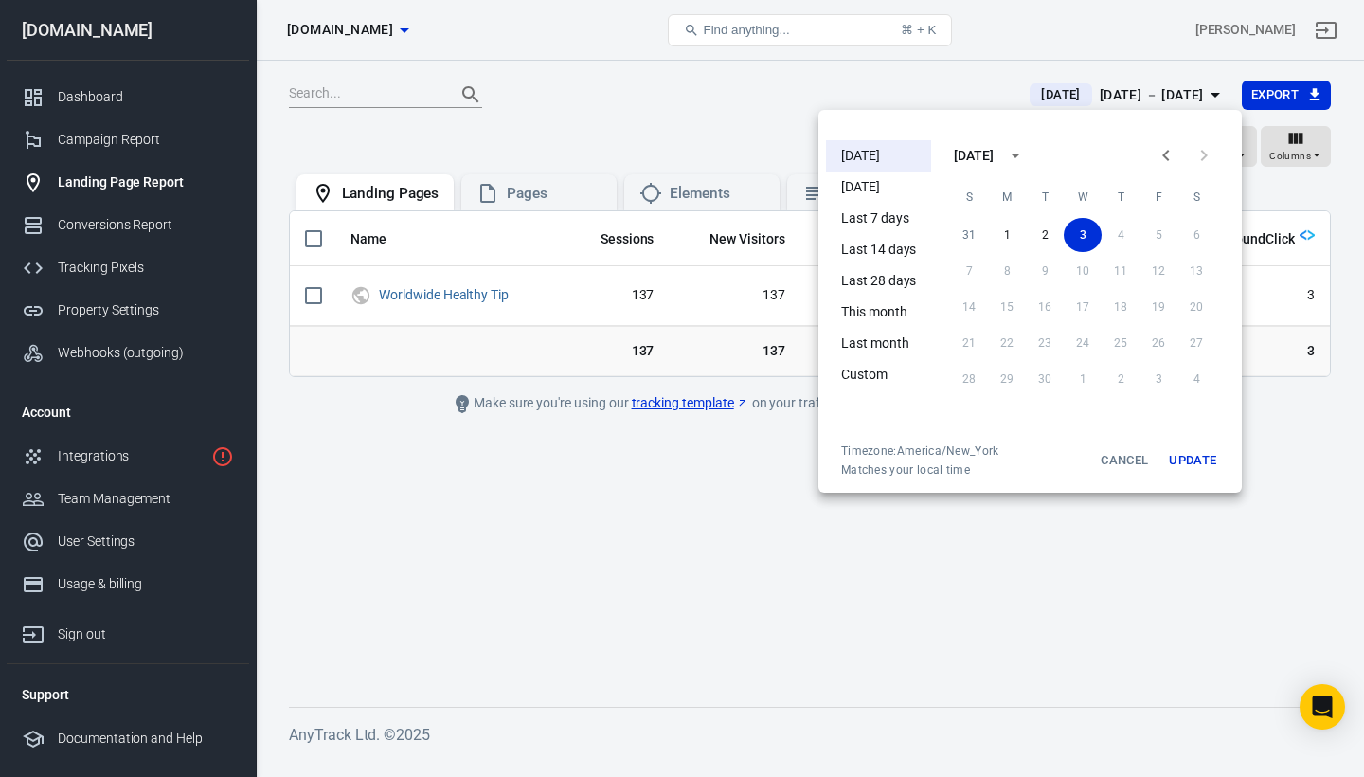
click at [833, 96] on div at bounding box center [682, 388] width 1364 height 777
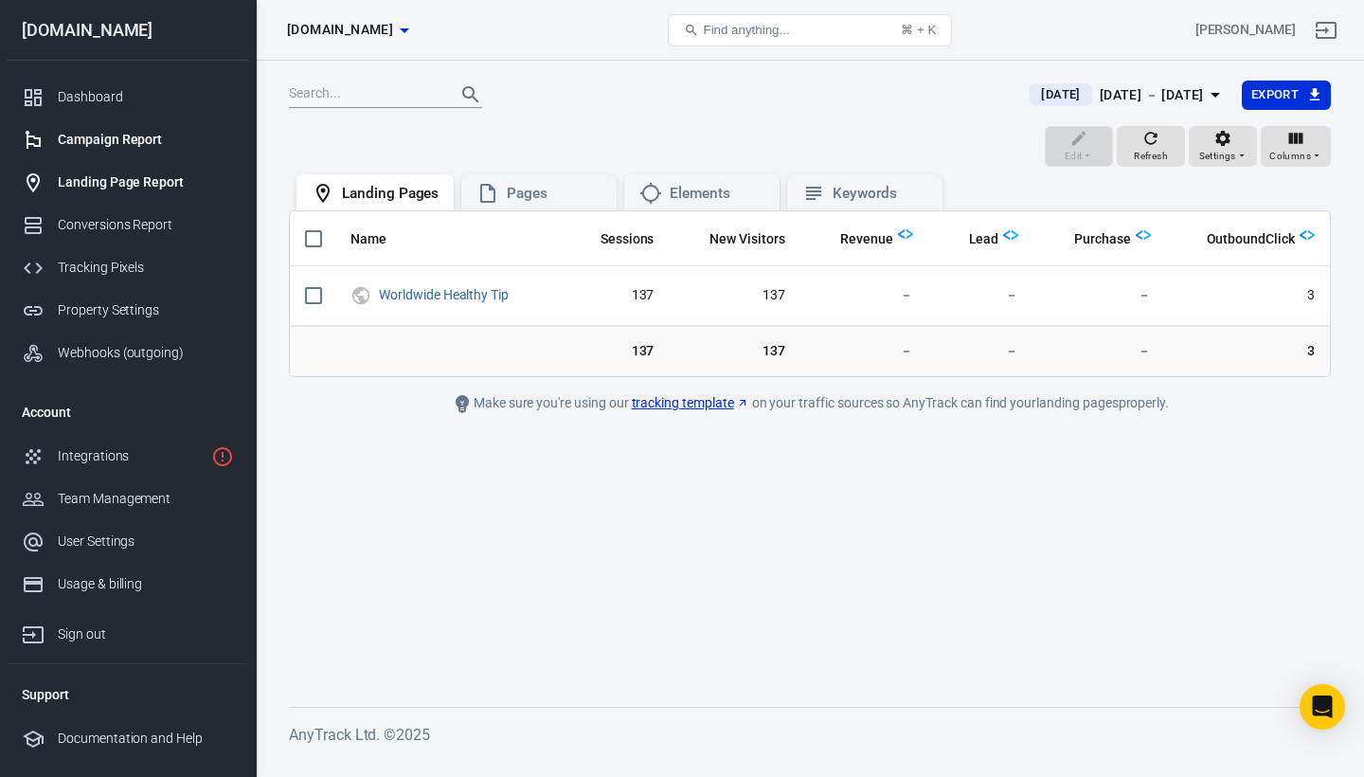
click at [135, 141] on div "Campaign Report" at bounding box center [146, 140] width 176 height 20
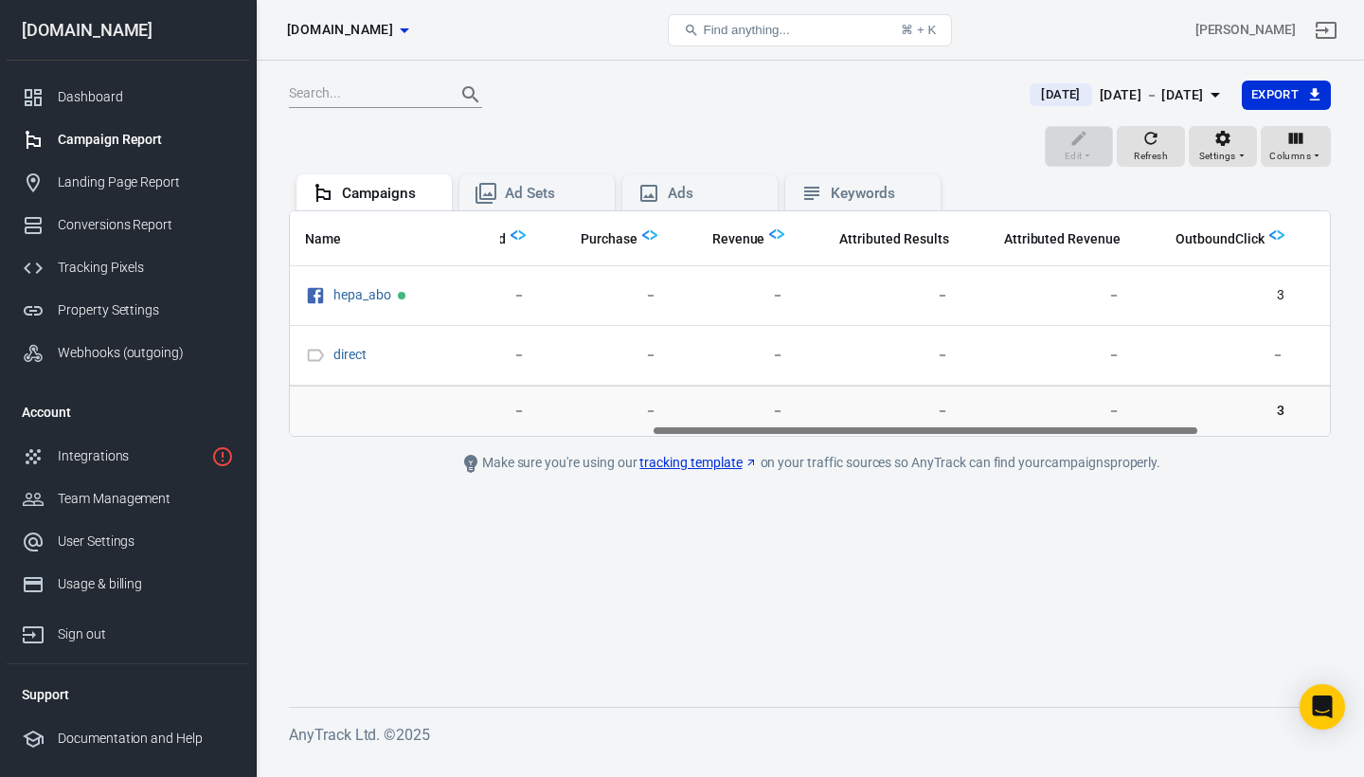
scroll to position [0, 697]
drag, startPoint x: 615, startPoint y: 427, endPoint x: 983, endPoint y: 430, distance: 368.5
click at [983, 430] on div "Name Amount Spent ROAS Impressions Link Clicks Sessions Lead Purchase Revenue A…" at bounding box center [810, 323] width 1040 height 225
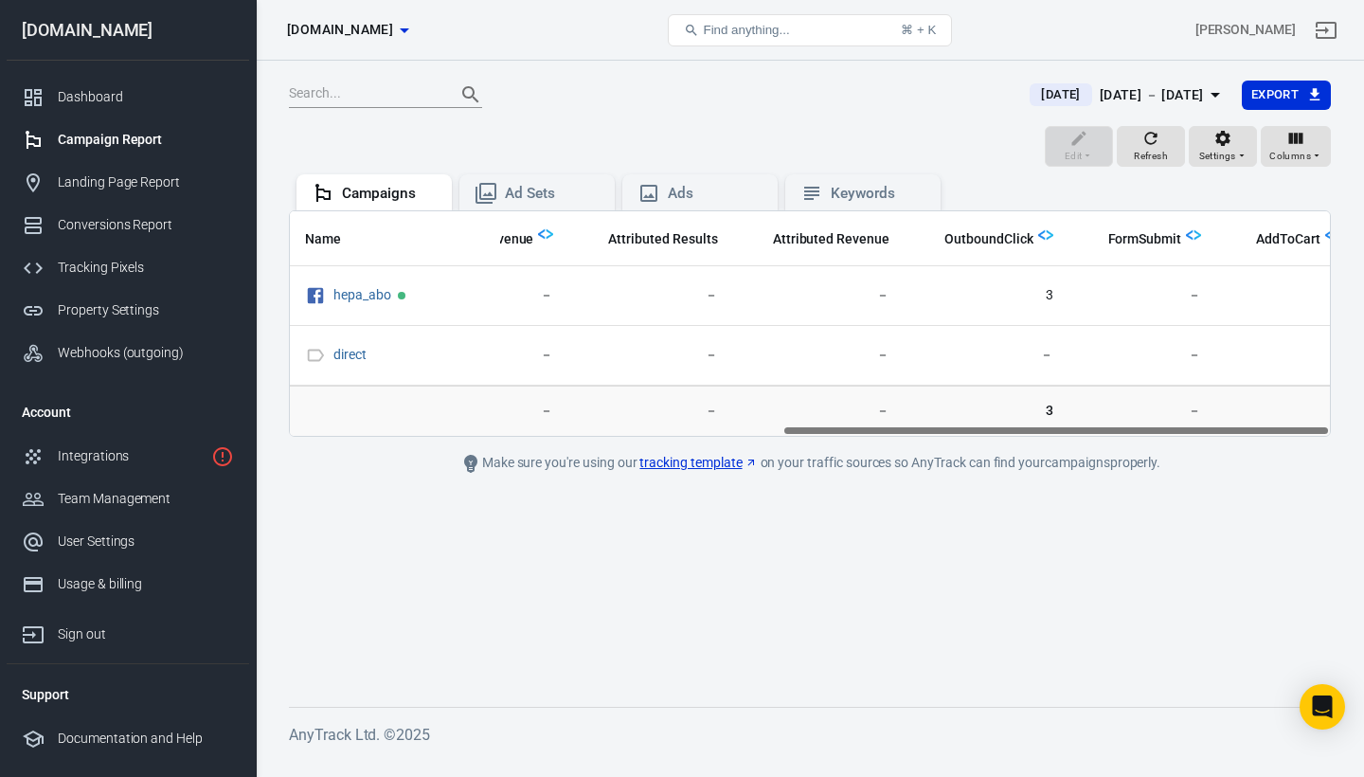
scroll to position [0, 933]
drag, startPoint x: 904, startPoint y: 431, endPoint x: 1097, endPoint y: 411, distance: 194.3
click at [1097, 411] on div "Name Amount Spent ROAS Impressions Link Clicks Sessions Lead Purchase Revenue A…" at bounding box center [810, 323] width 1042 height 226
click at [909, 145] on div "Edit Refresh Settings Columns" at bounding box center [810, 148] width 1042 height 45
click at [91, 94] on div "Dashboard" at bounding box center [146, 97] width 176 height 20
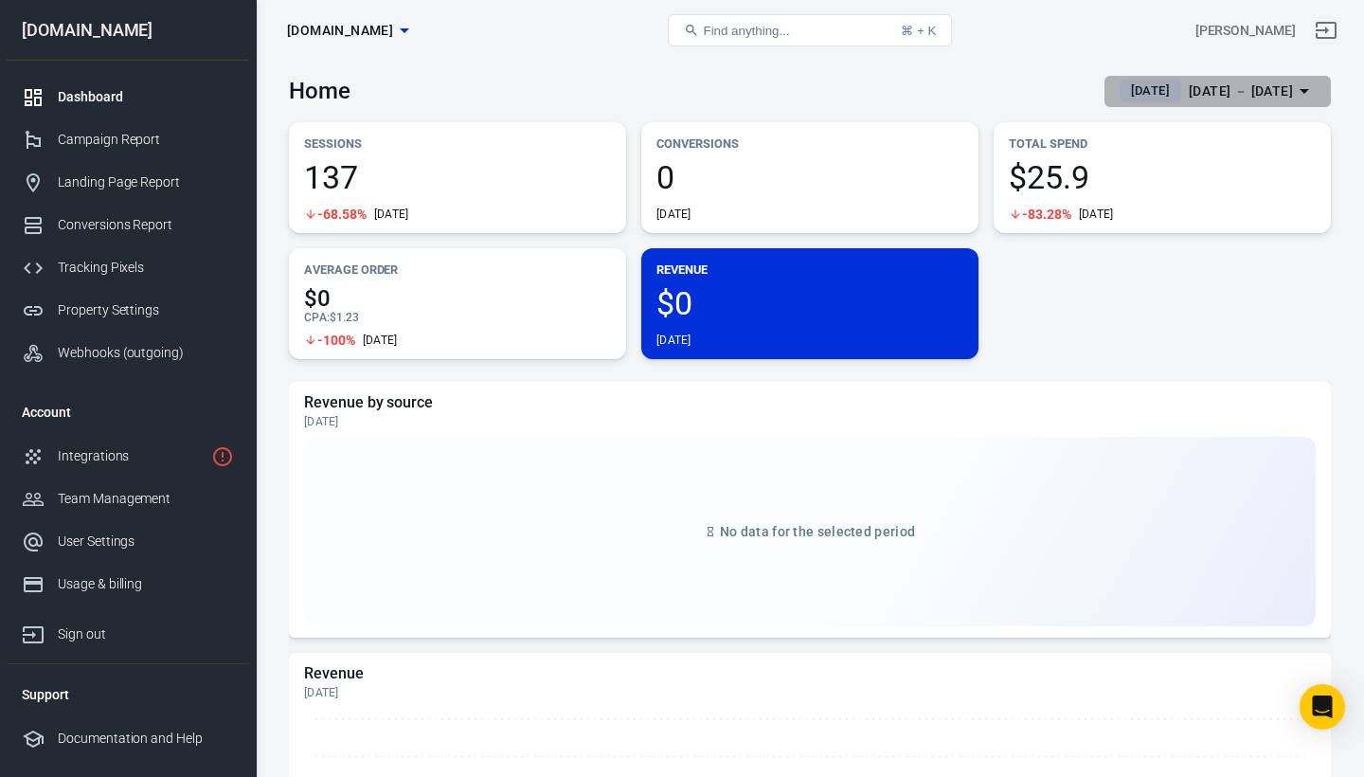
click at [1131, 88] on span "[DATE]" at bounding box center [1151, 90] width 54 height 19
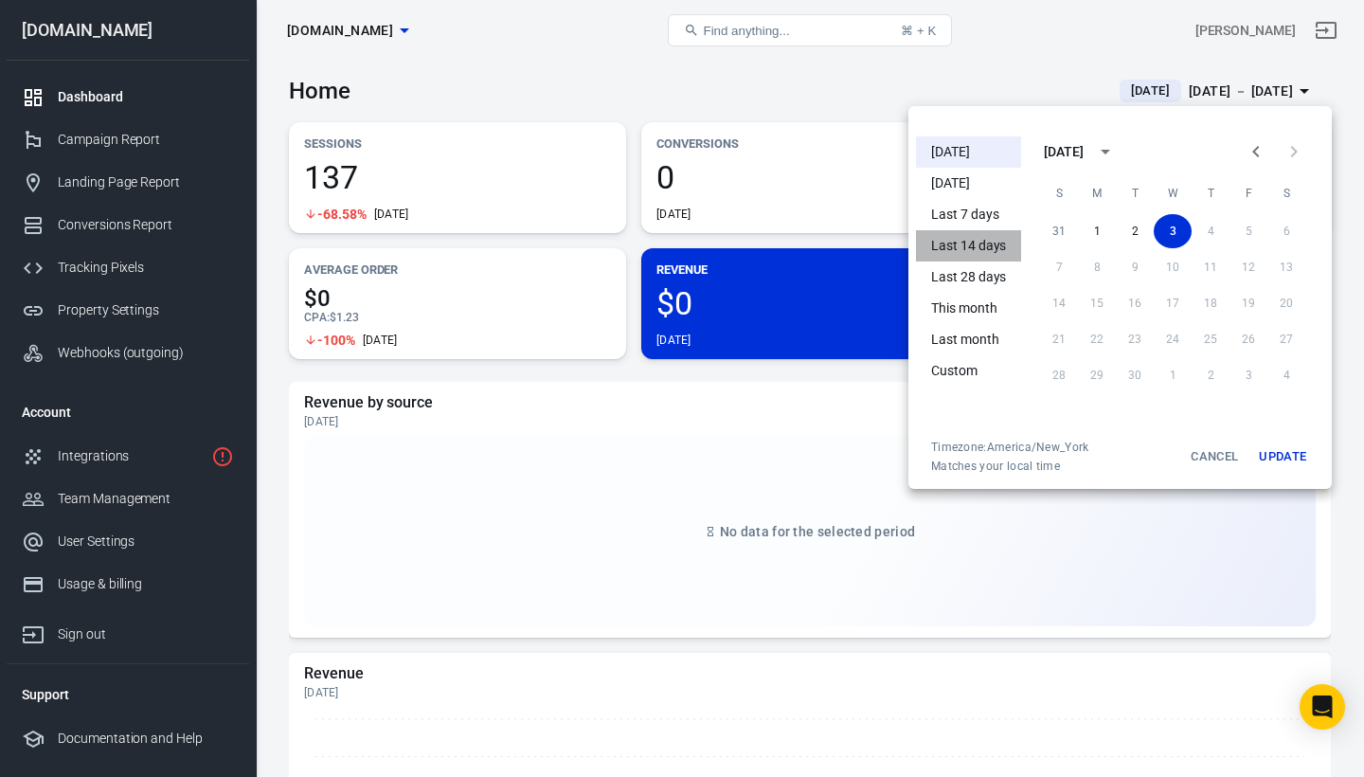
click at [963, 253] on li "Last 14 days" at bounding box center [968, 245] width 105 height 31
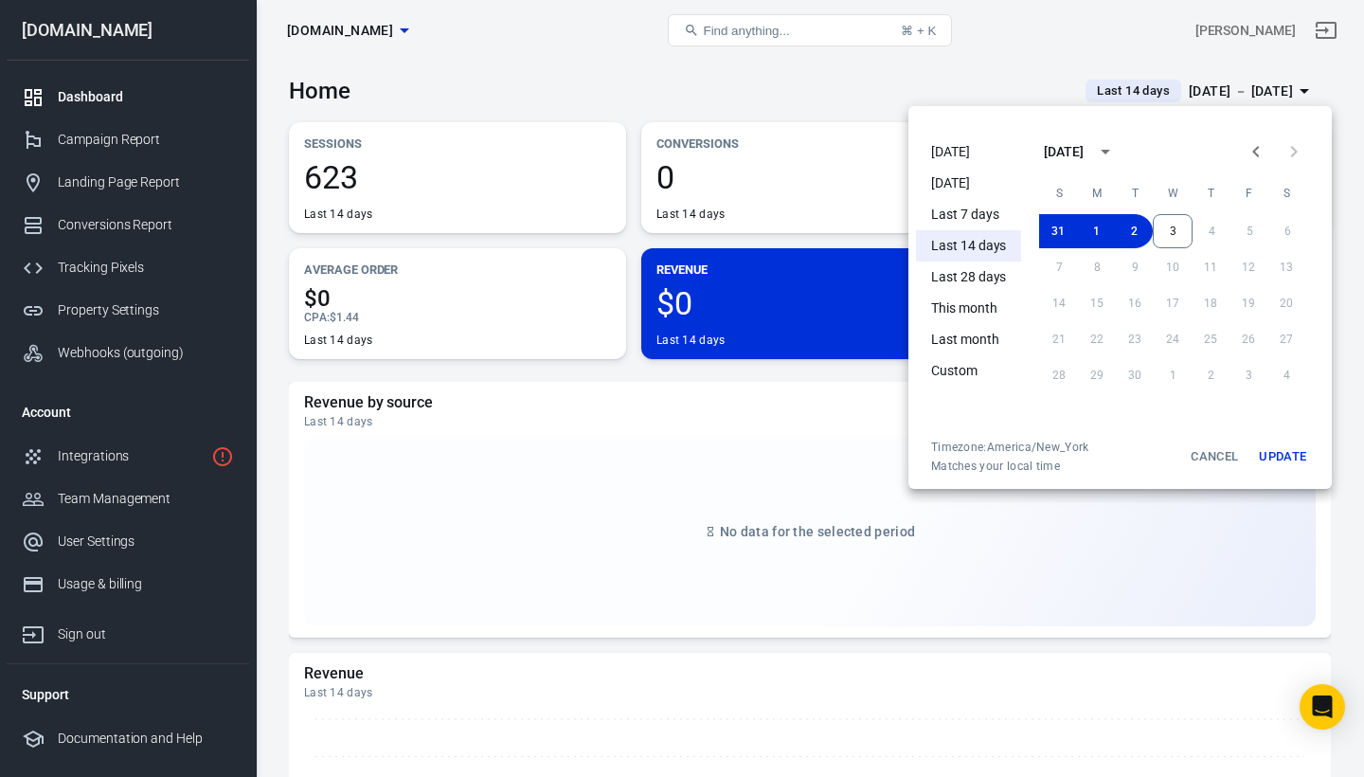
click at [976, 49] on div at bounding box center [682, 388] width 1364 height 777
